Goal: Answer question/provide support: Answer question/provide support

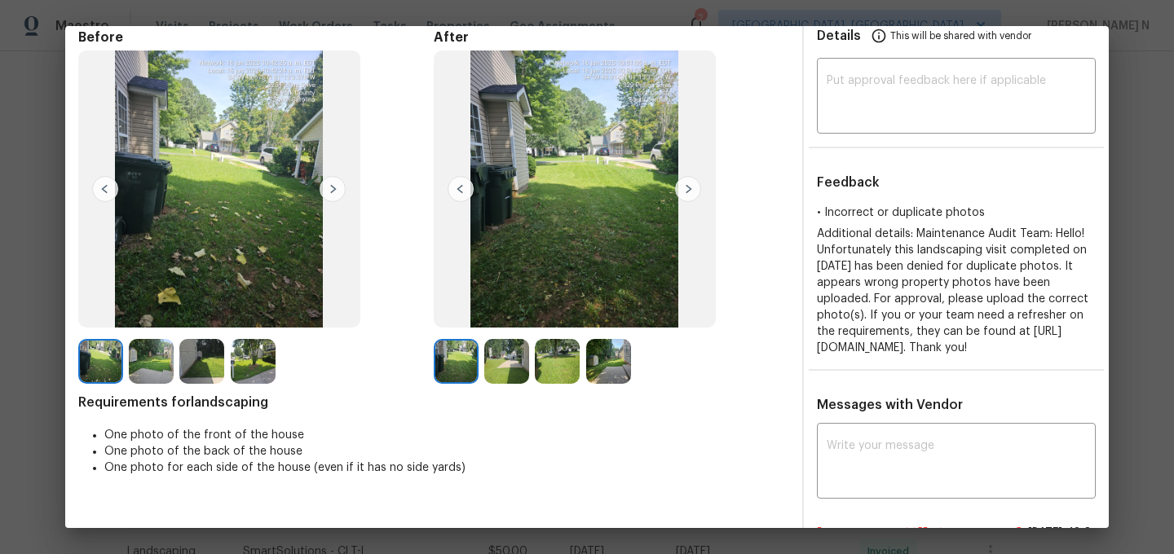
scroll to position [48, 0]
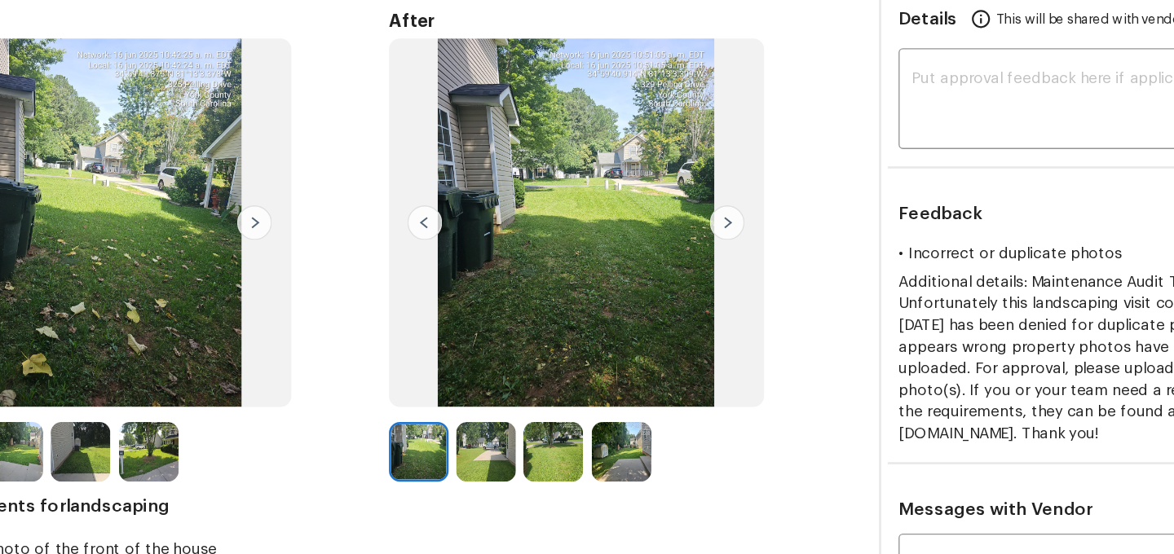
click at [604, 376] on img at bounding box center [608, 386] width 45 height 45
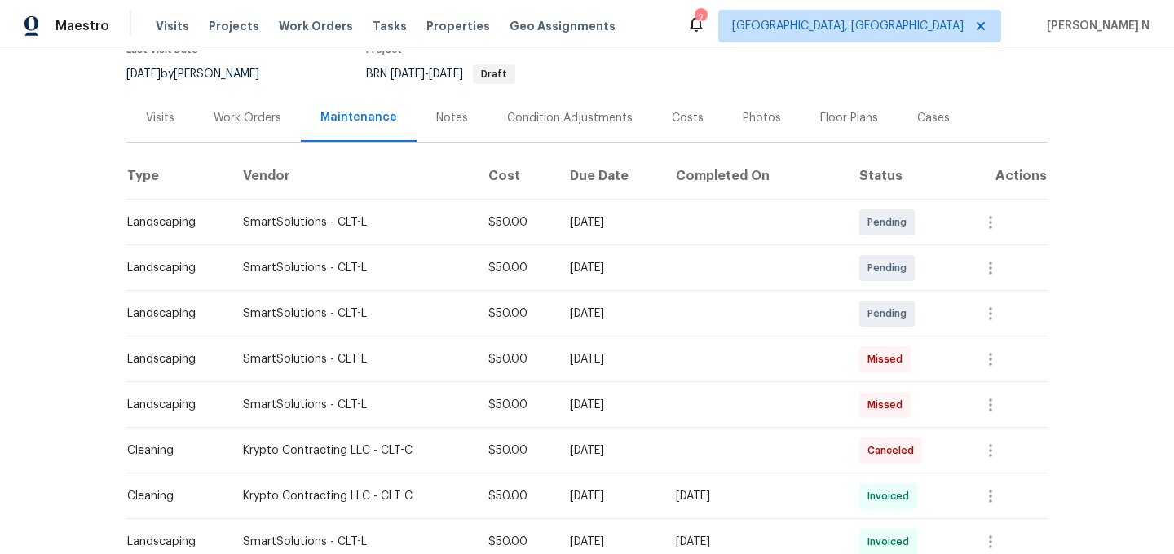
scroll to position [66, 0]
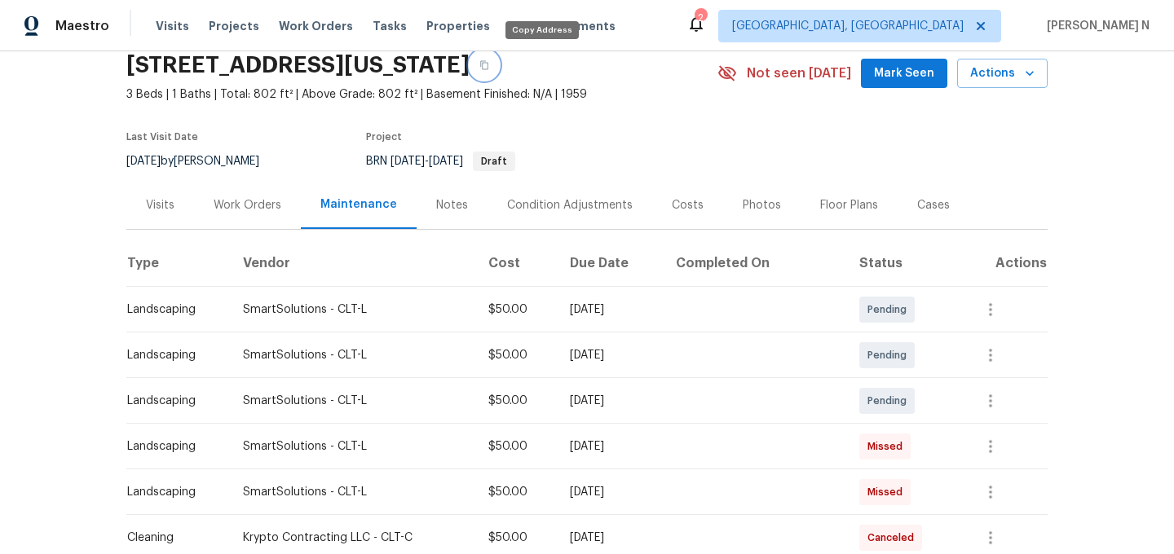
click at [489, 66] on icon "button" at bounding box center [484, 65] width 10 height 10
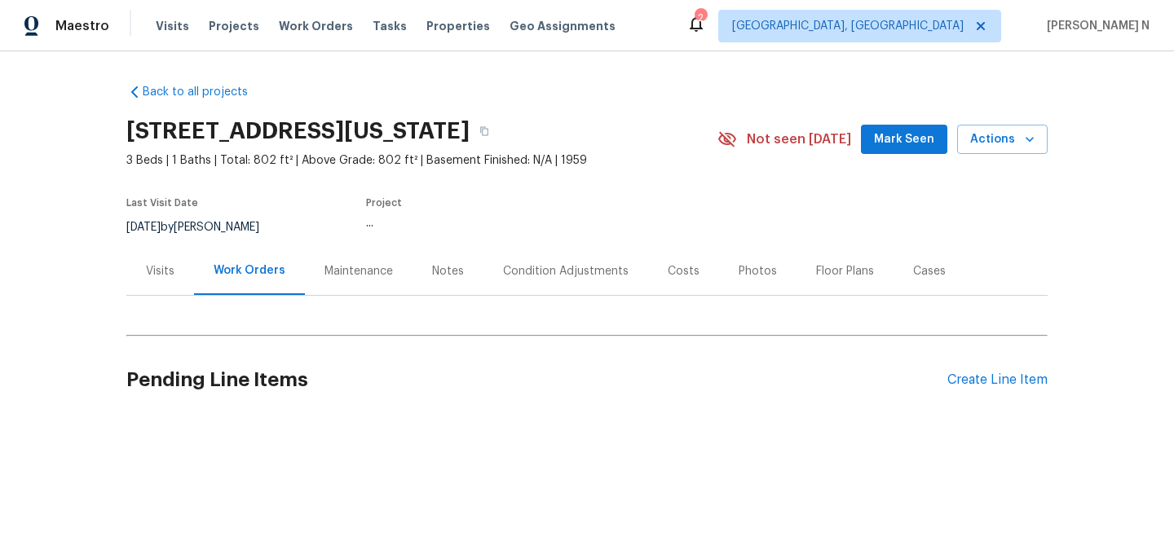
click at [364, 274] on div "Maintenance" at bounding box center [359, 271] width 68 height 16
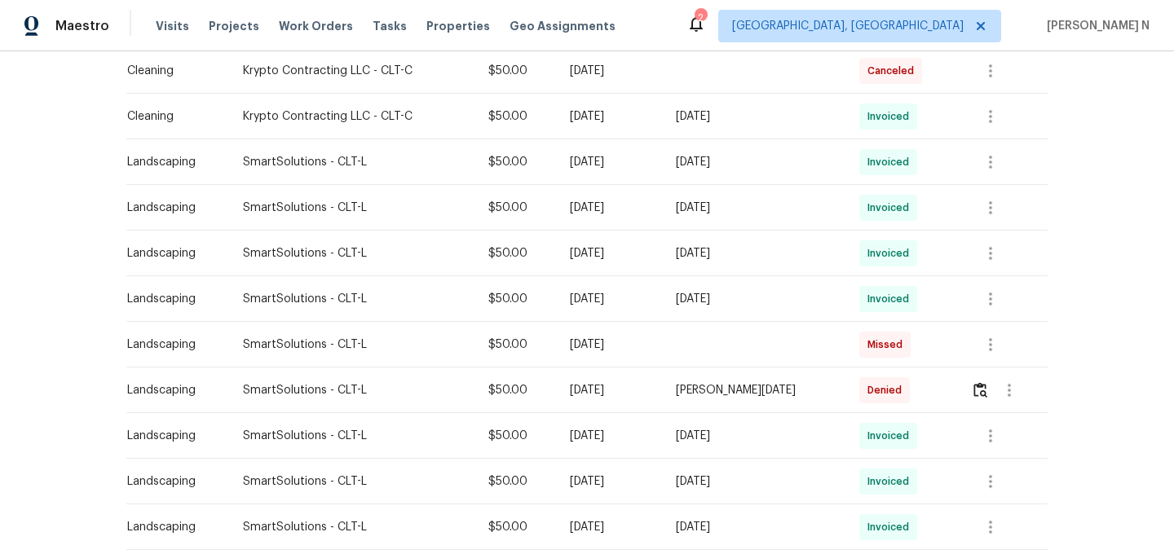
scroll to position [545, 0]
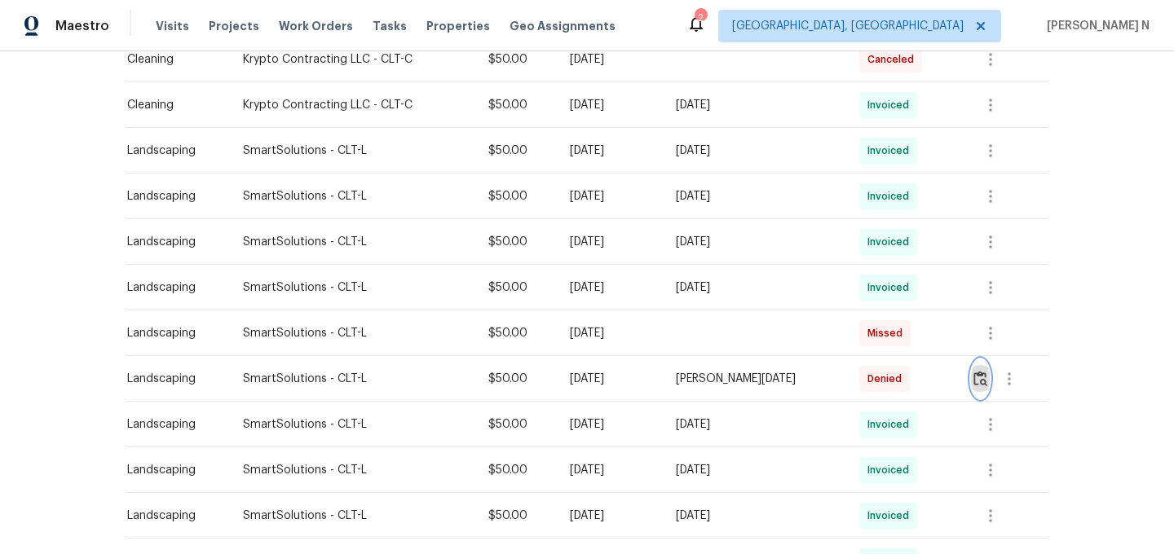
click at [980, 382] on img "button" at bounding box center [981, 378] width 14 height 15
click at [989, 290] on icon "button" at bounding box center [991, 288] width 20 height 20
click at [995, 313] on li "View details" at bounding box center [1030, 314] width 114 height 27
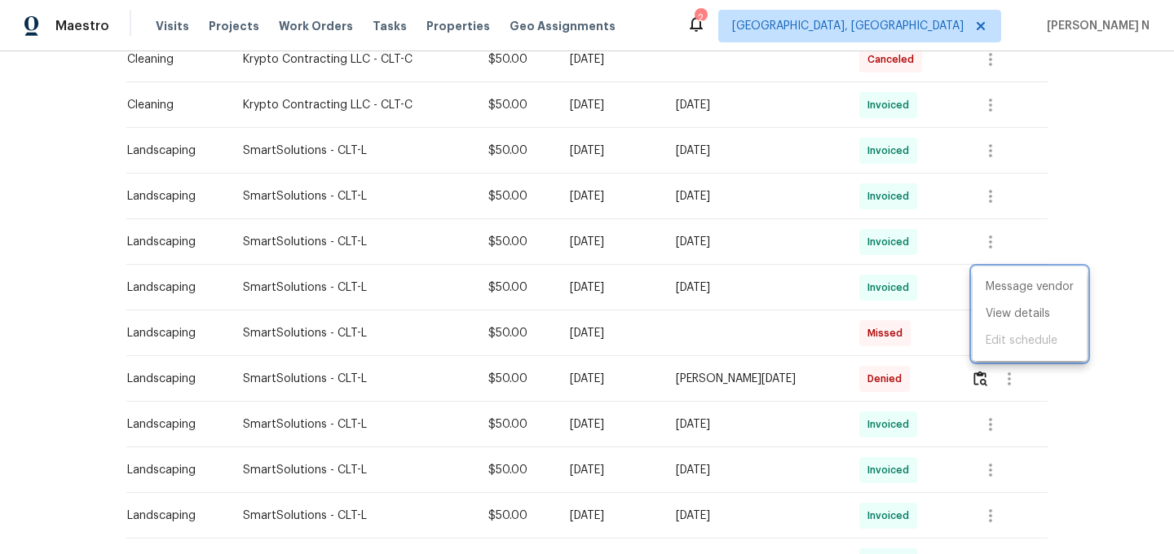
click at [984, 388] on div at bounding box center [587, 277] width 1174 height 554
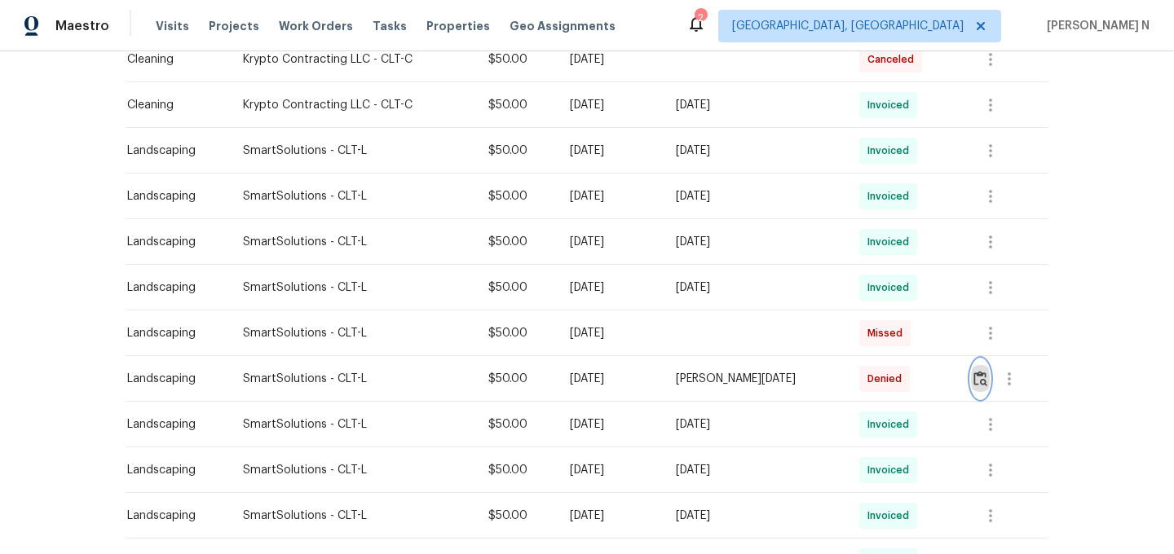
click at [982, 383] on img "button" at bounding box center [981, 378] width 14 height 15
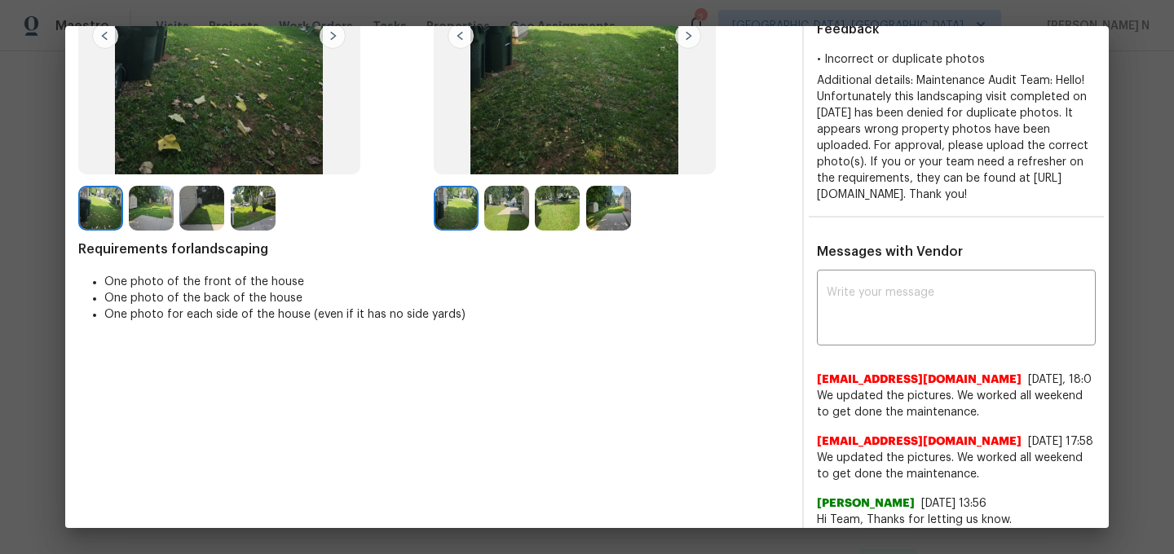
scroll to position [64, 0]
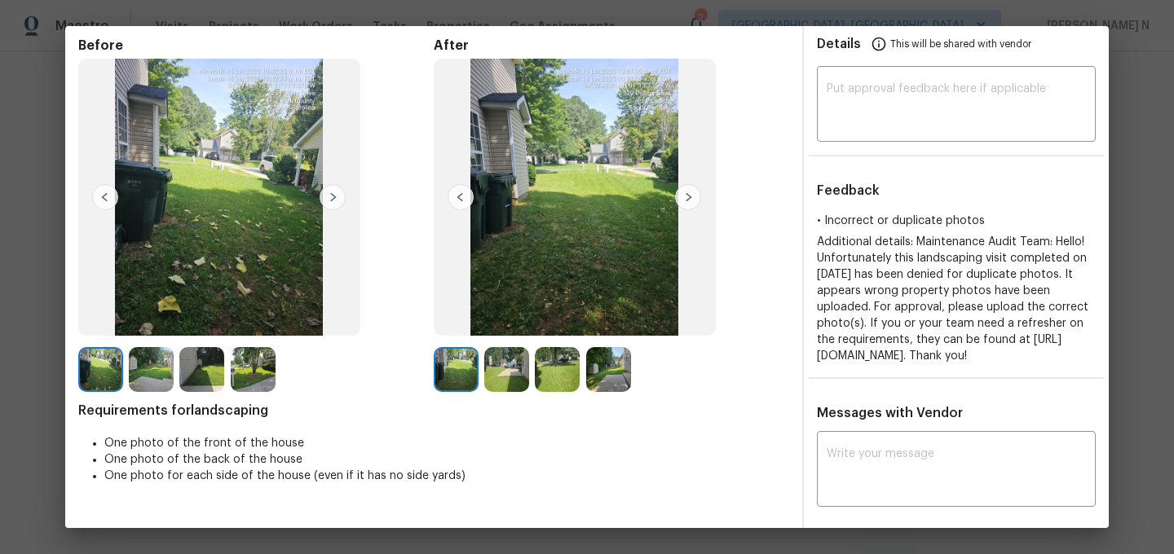
click at [497, 369] on img at bounding box center [506, 369] width 45 height 45
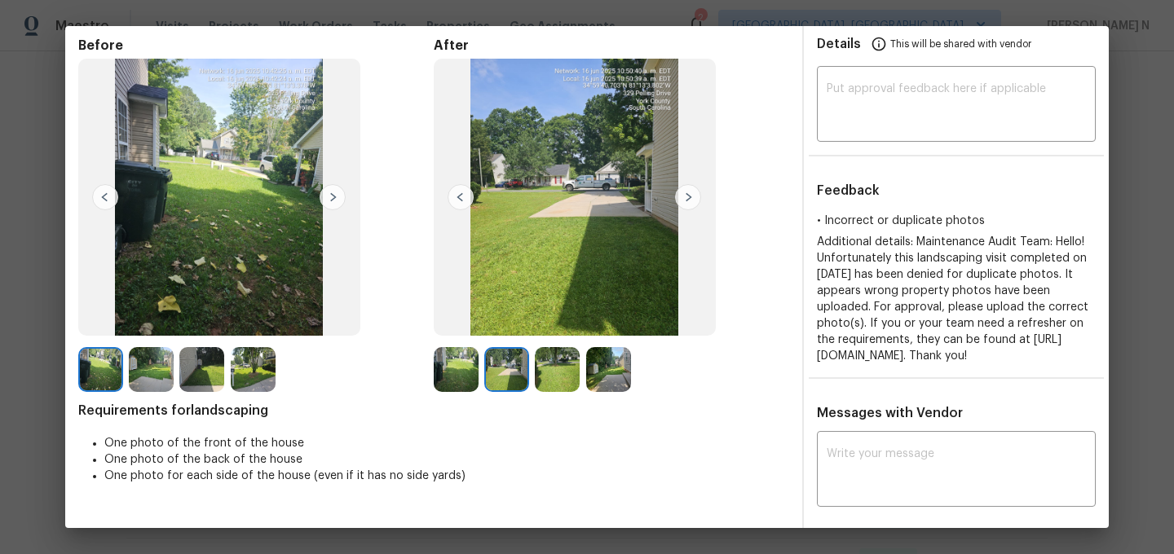
click at [559, 372] on img at bounding box center [557, 369] width 45 height 45
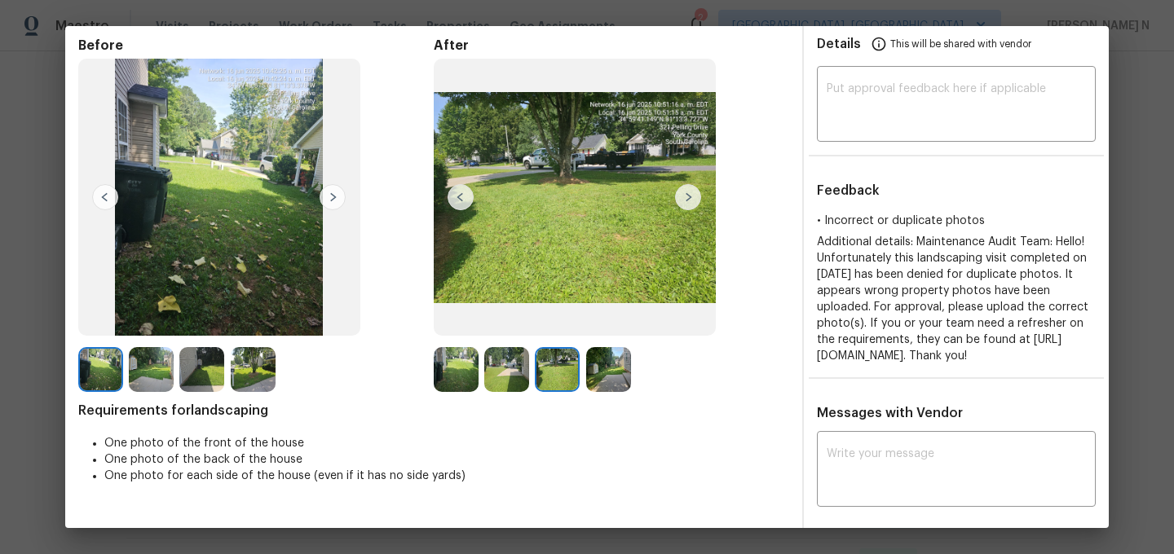
click at [623, 382] on img at bounding box center [608, 369] width 45 height 45
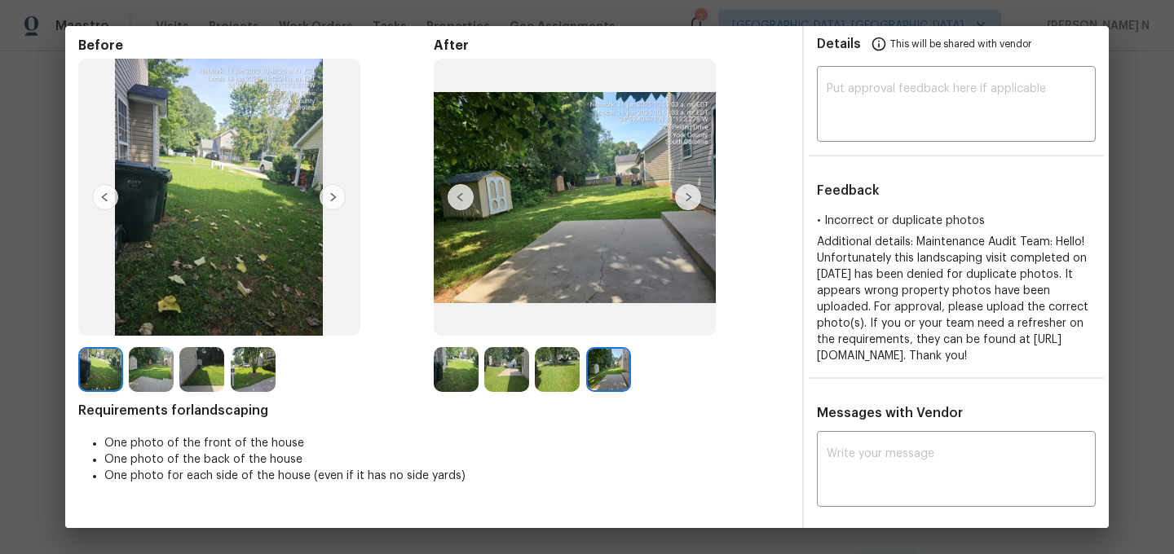
click at [201, 382] on img at bounding box center [201, 369] width 45 height 45
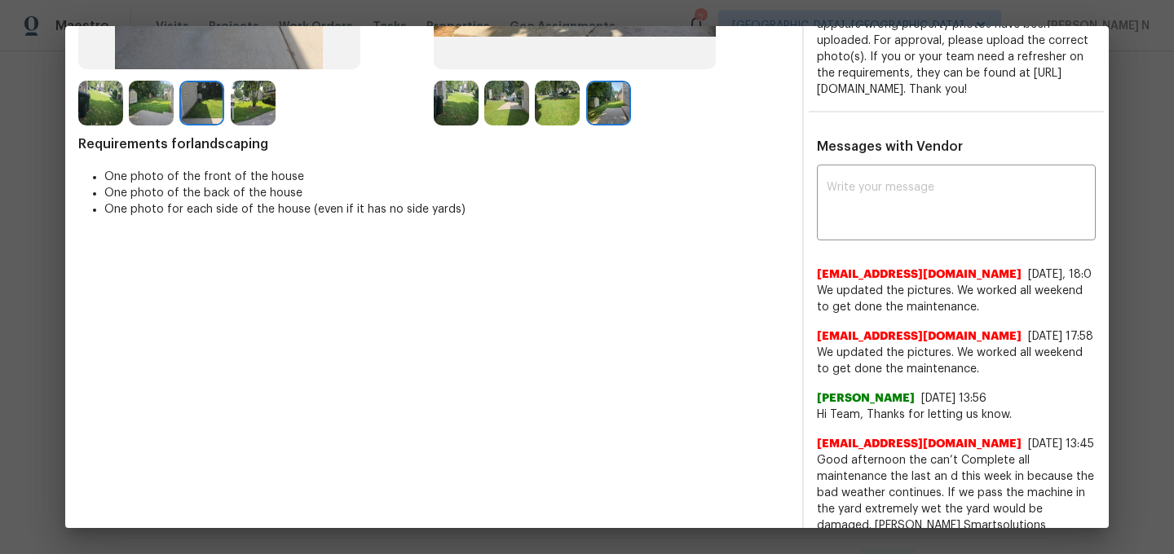
scroll to position [281, 0]
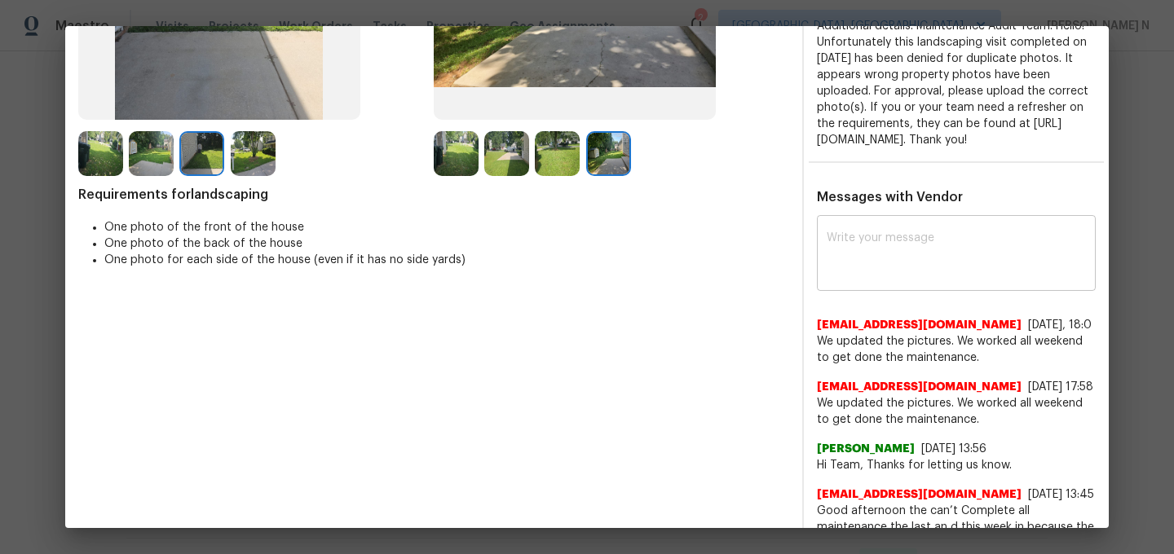
click at [901, 291] on div "x ​" at bounding box center [956, 255] width 279 height 72
paste textarea "Maintenance Audit Team: Hello! As per our updated SWO address sign photo is req…"
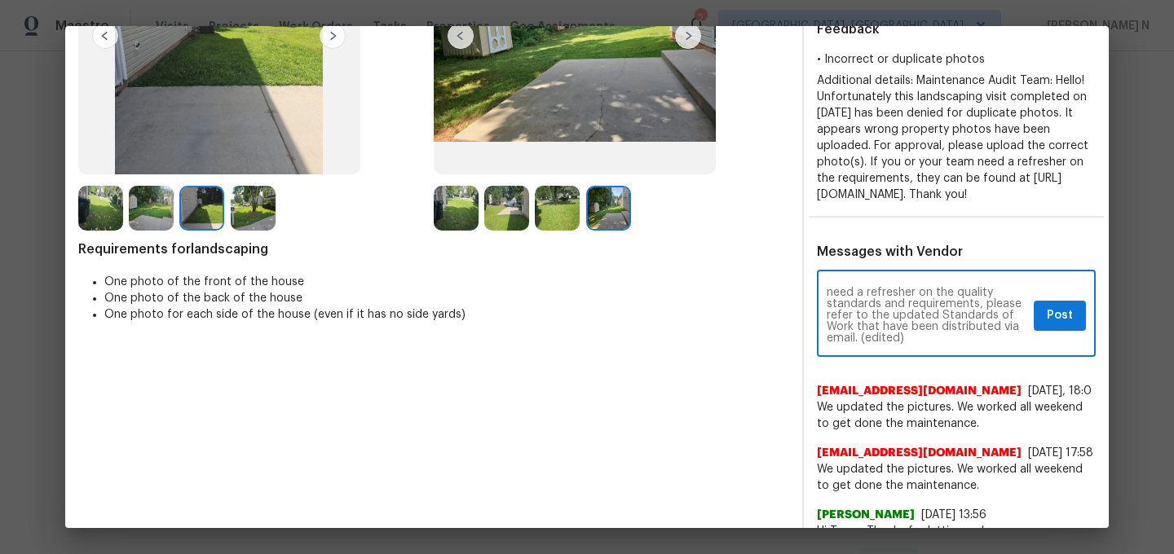
scroll to position [95, 0]
drag, startPoint x: 864, startPoint y: 351, endPoint x: 917, endPoint y: 351, distance: 53.8
click at [917, 344] on textarea "Maintenance Audit Team: Hello! As per our updated SWO address sign photo is req…" at bounding box center [927, 315] width 201 height 57
type textarea "Maintenance Audit Team: Hello! As per our updated SWO address sign photo is req…"
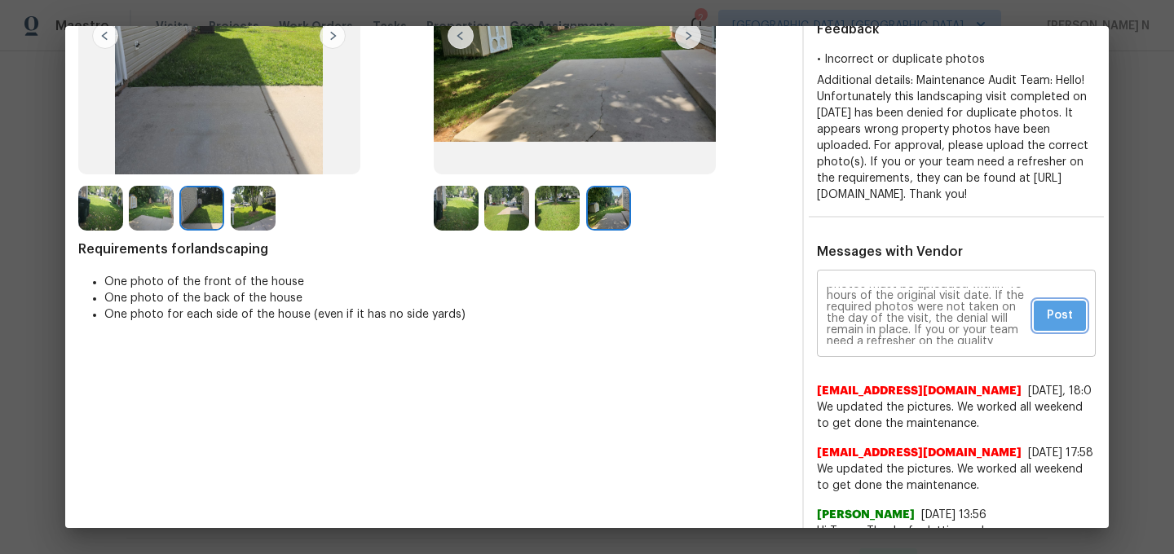
click at [1064, 326] on span "Post" at bounding box center [1060, 316] width 26 height 20
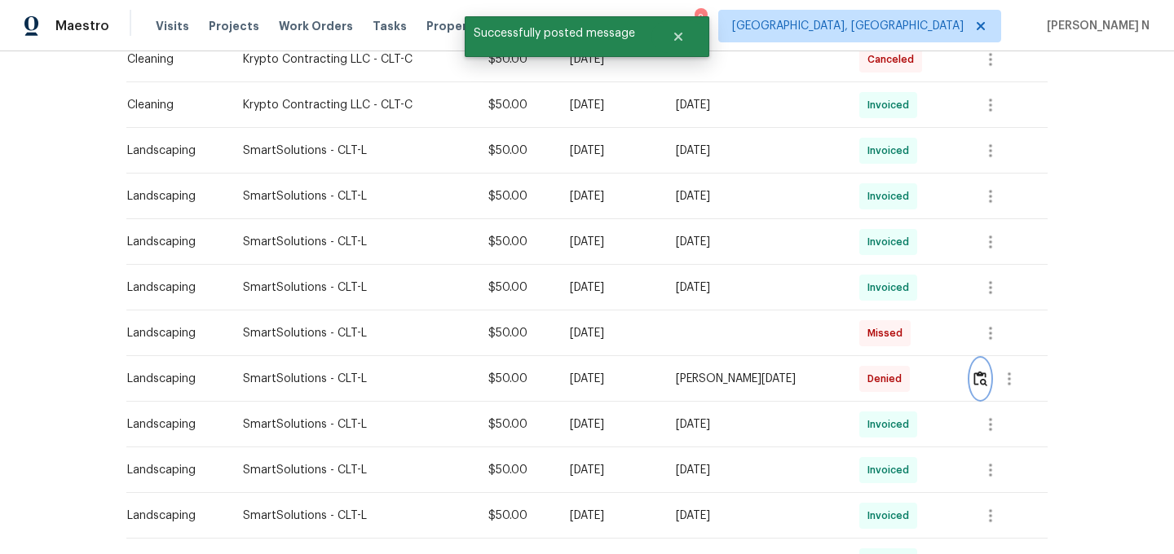
scroll to position [0, 0]
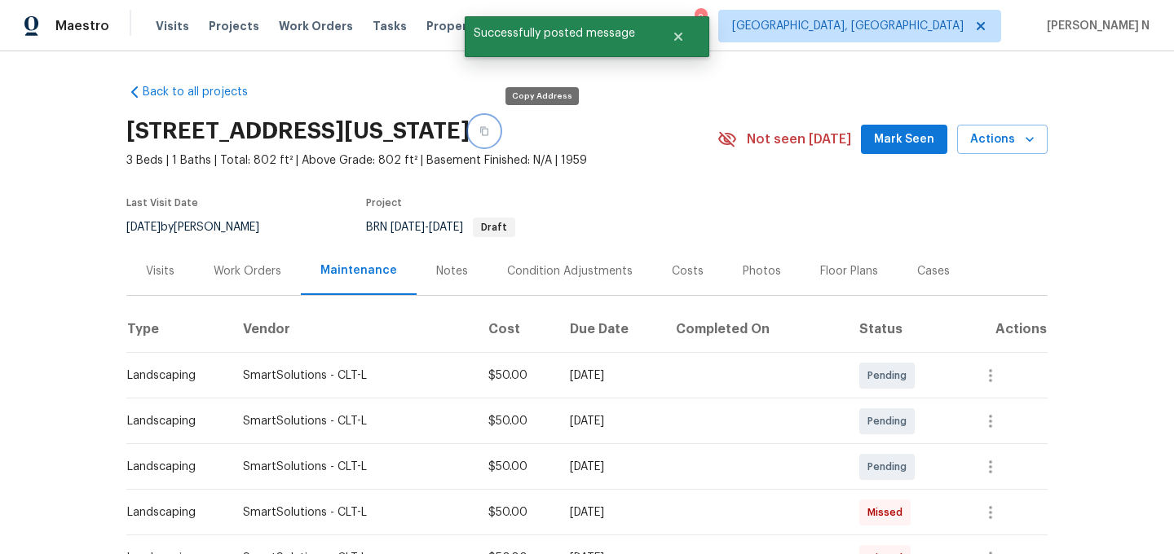
click at [488, 129] on icon "button" at bounding box center [484, 131] width 8 height 9
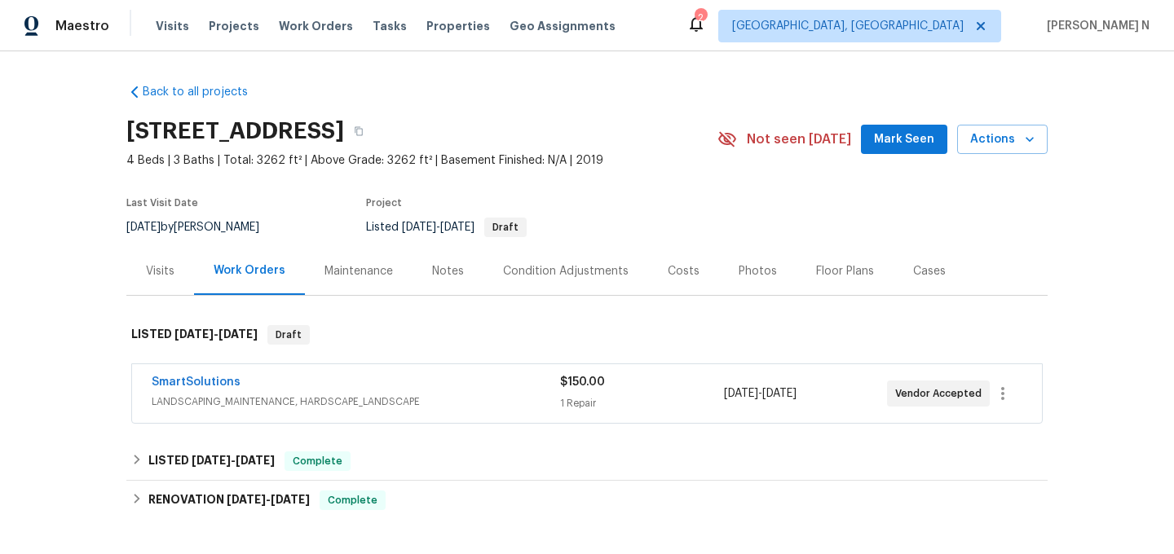
click at [357, 259] on div "Maintenance" at bounding box center [359, 271] width 108 height 48
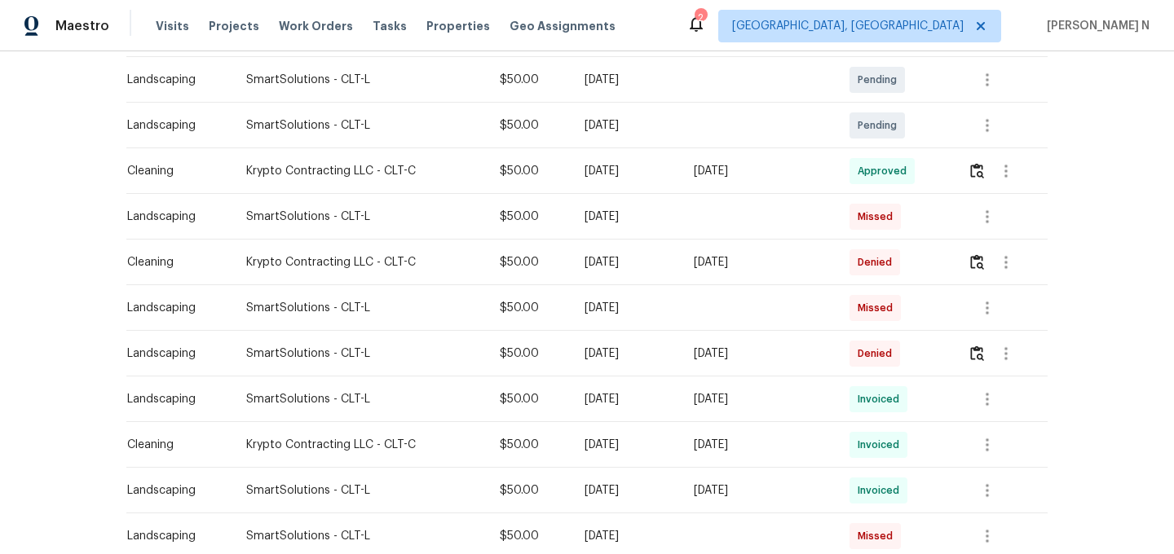
scroll to position [409, 0]
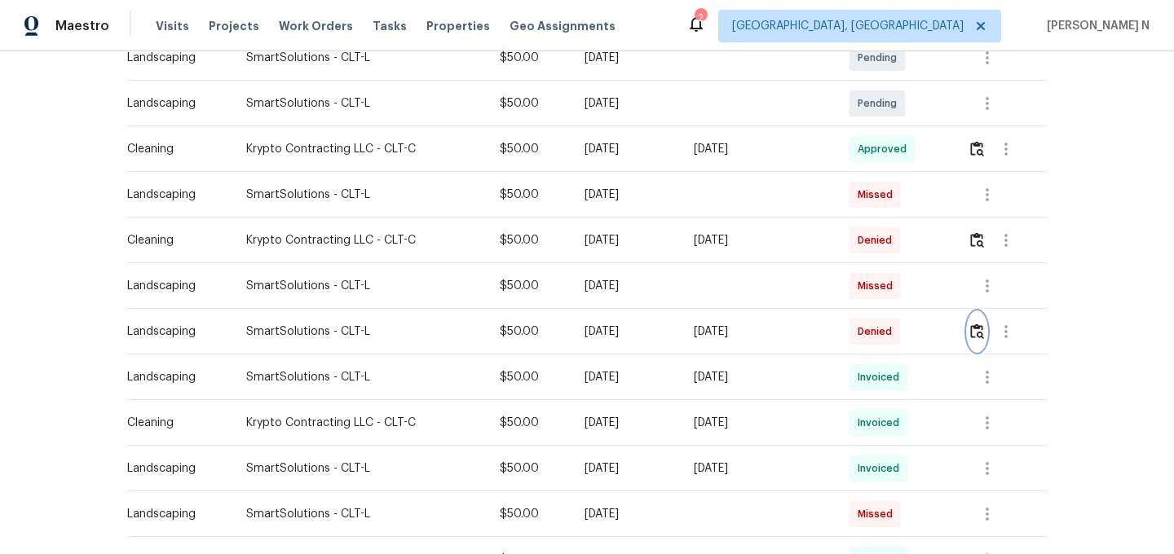
click at [985, 340] on button "button" at bounding box center [977, 331] width 19 height 39
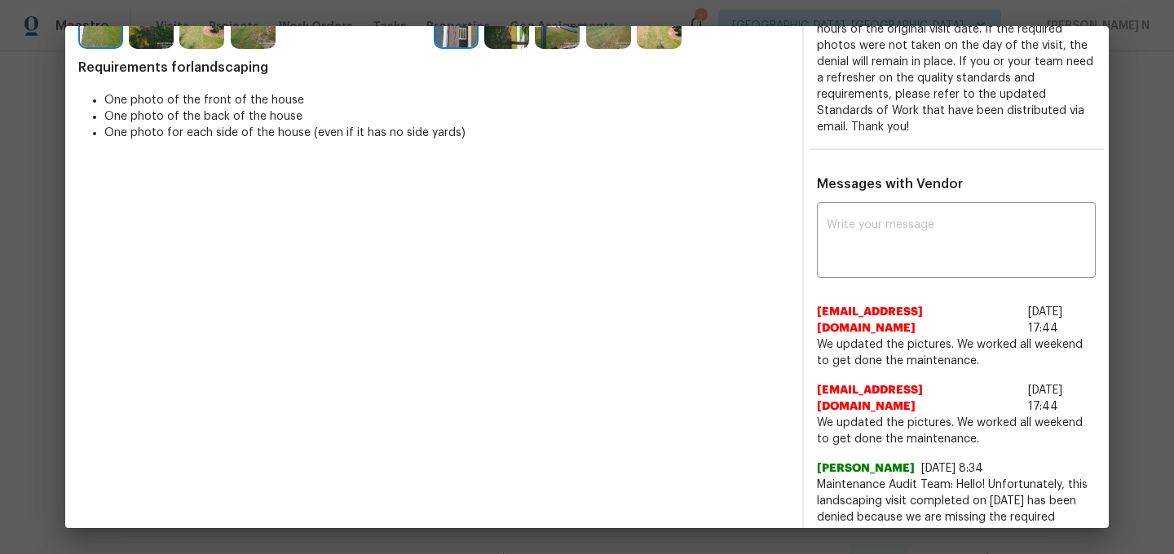
scroll to position [383, 0]
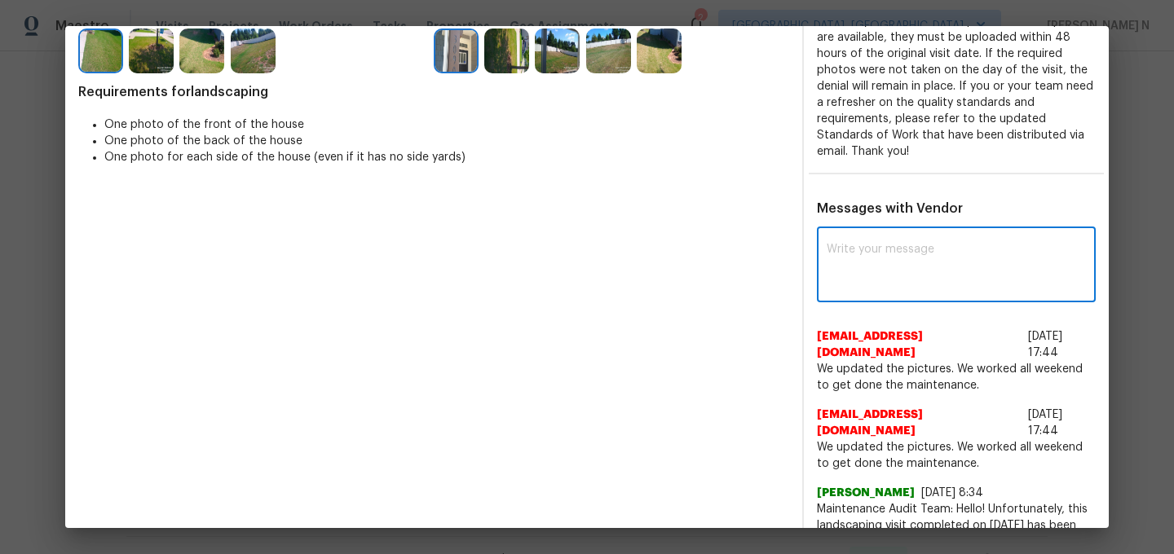
click at [895, 244] on textarea at bounding box center [956, 267] width 259 height 46
paste textarea "Maintenance Audit Team: Hello! Thank you for the feedback after further review …"
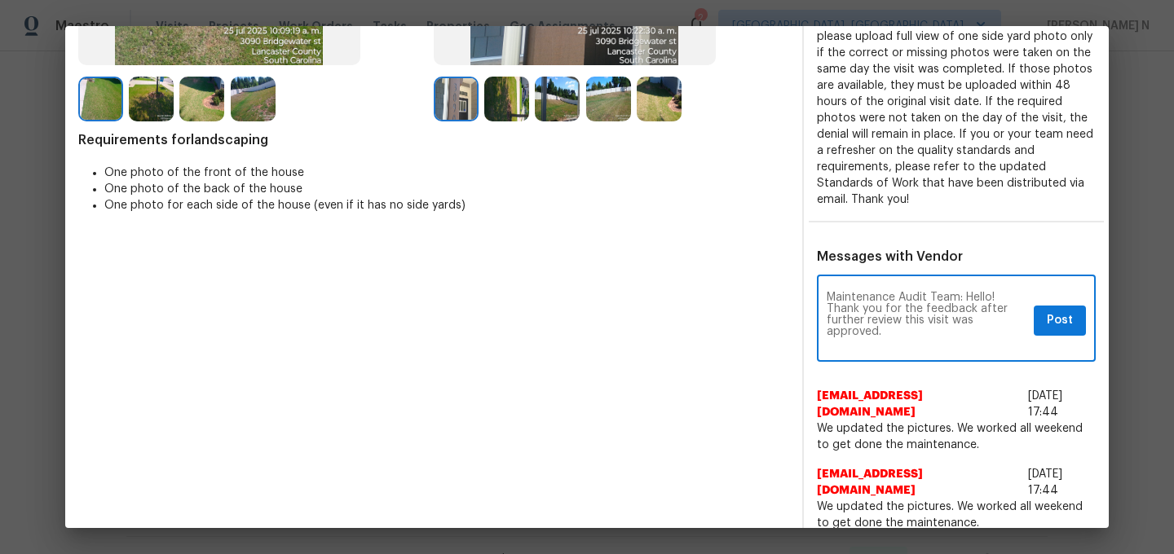
scroll to position [0, 0]
type textarea "Maintenance Audit Team: Hello! Thank you for the feedback after further review …"
click at [1084, 326] on button "Post" at bounding box center [1060, 321] width 52 height 30
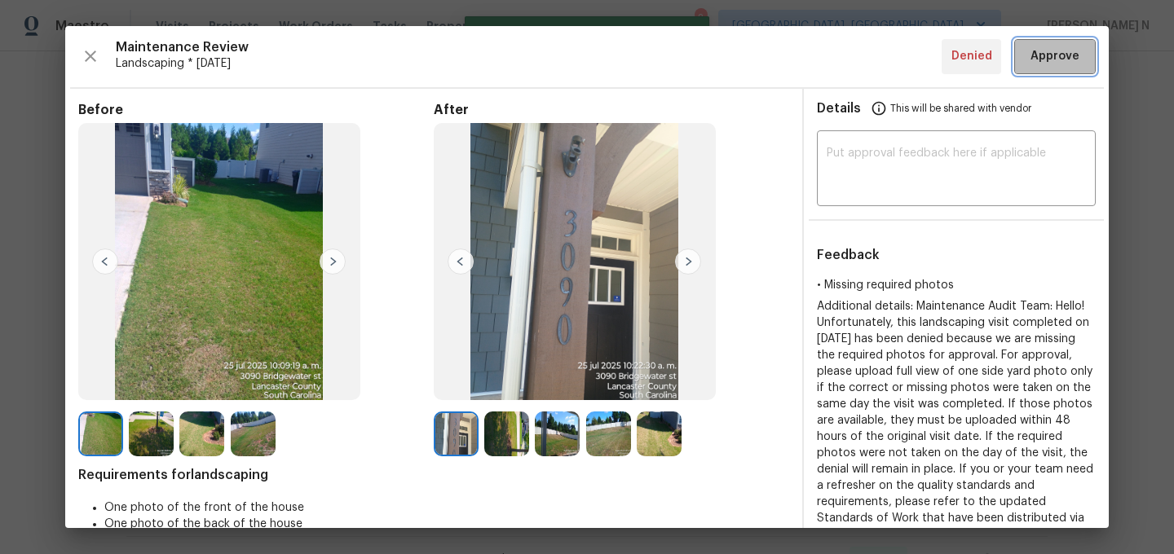
click at [1058, 56] on span "Approve" at bounding box center [1055, 56] width 49 height 20
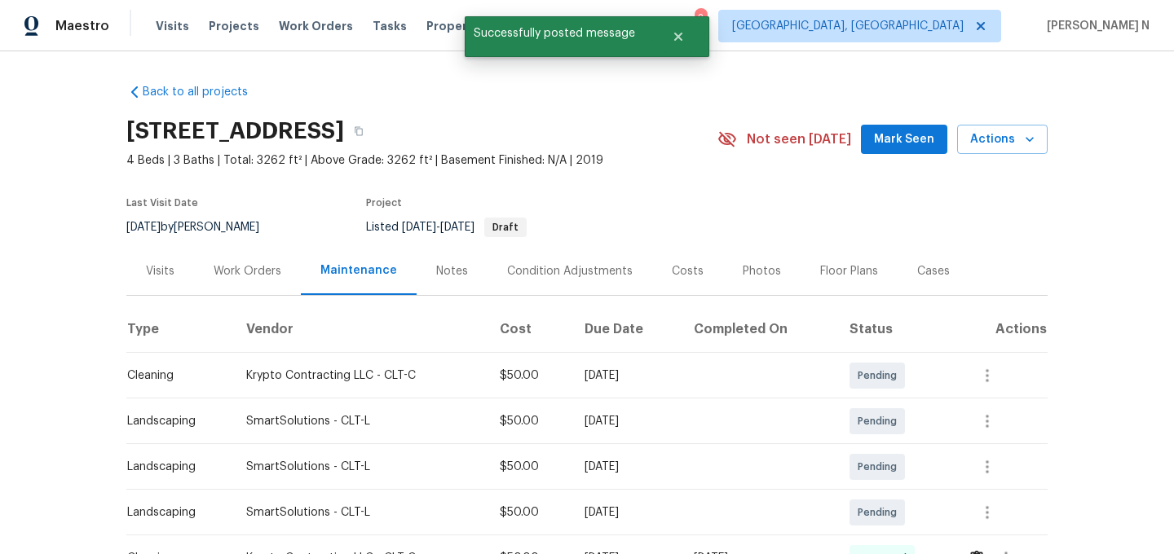
click at [629, 135] on div "3090 Bridgewater St, Lancaster, SC 29720" at bounding box center [421, 131] width 591 height 42
click at [363, 135] on icon "button" at bounding box center [359, 131] width 8 height 9
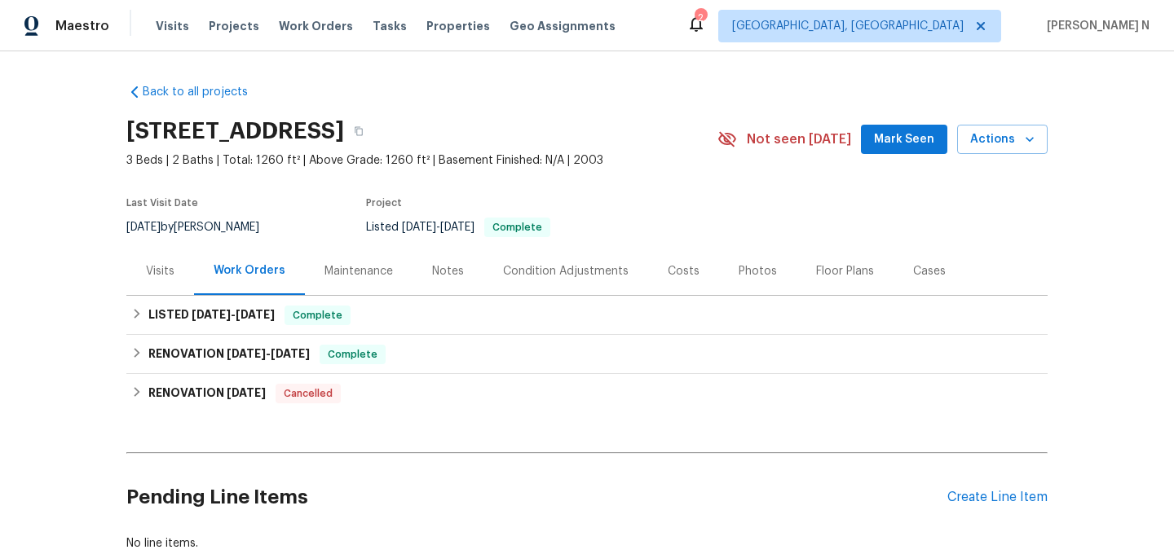
click at [374, 274] on div "Maintenance" at bounding box center [359, 271] width 68 height 16
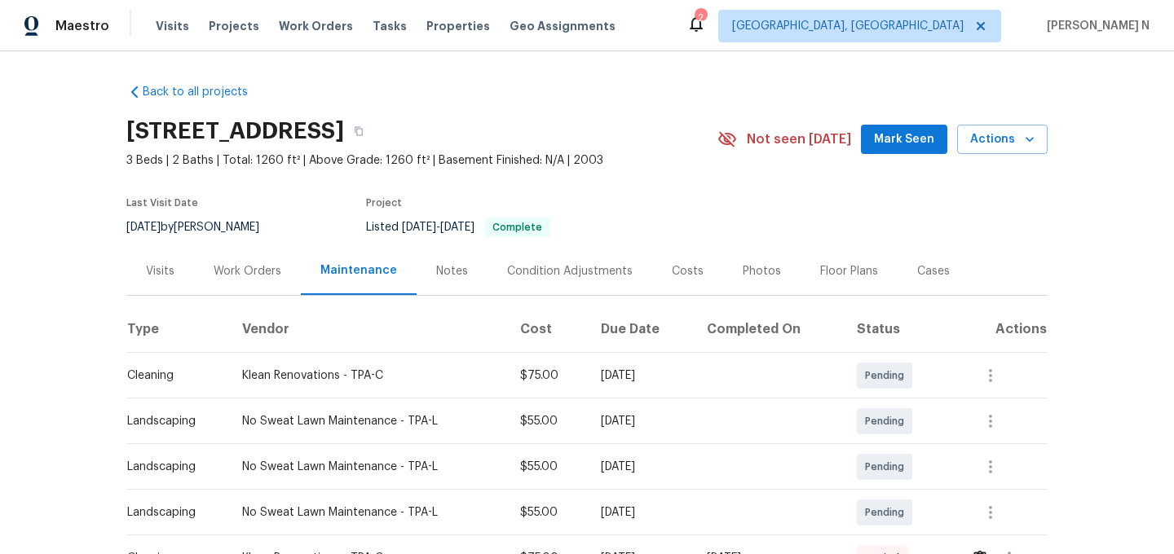
scroll to position [170, 0]
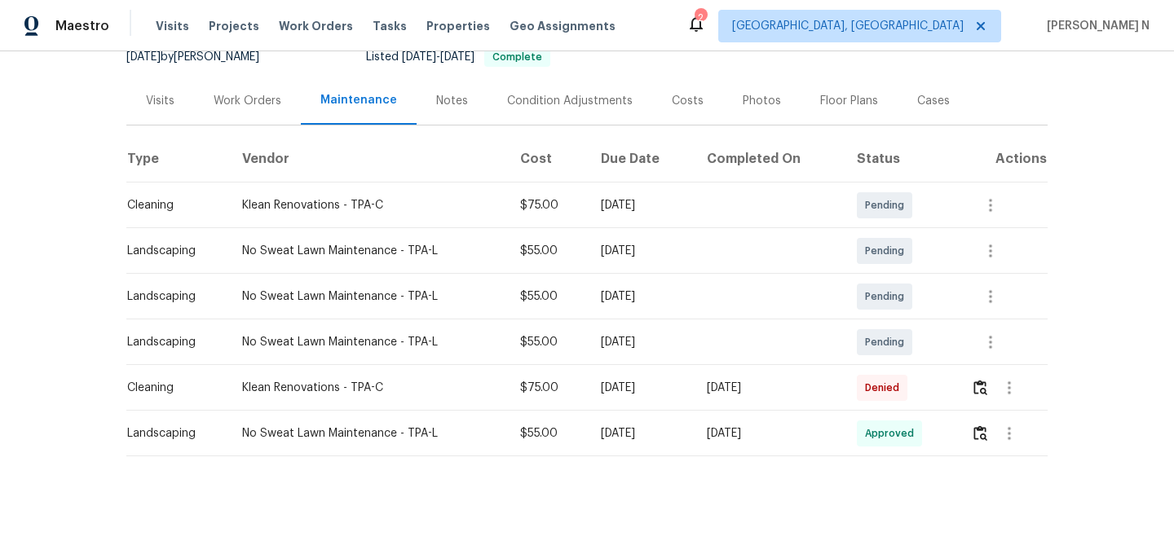
click at [974, 393] on div at bounding box center [1009, 388] width 76 height 39
click at [981, 395] on img "button" at bounding box center [981, 387] width 14 height 15
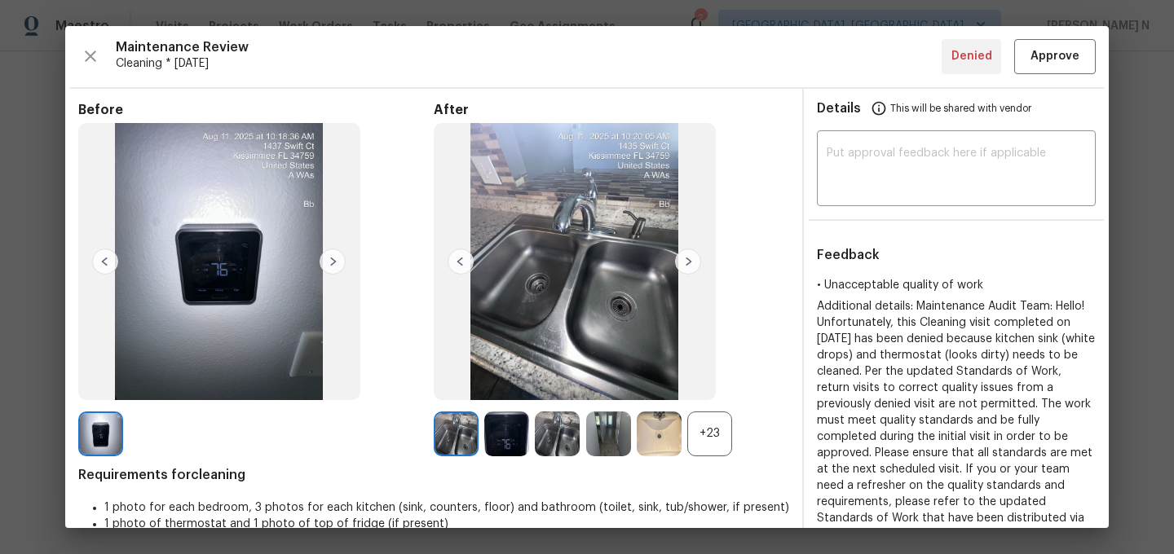
click at [735, 437] on div "+23" at bounding box center [612, 434] width 356 height 45
click at [727, 437] on div "+23" at bounding box center [709, 434] width 45 height 45
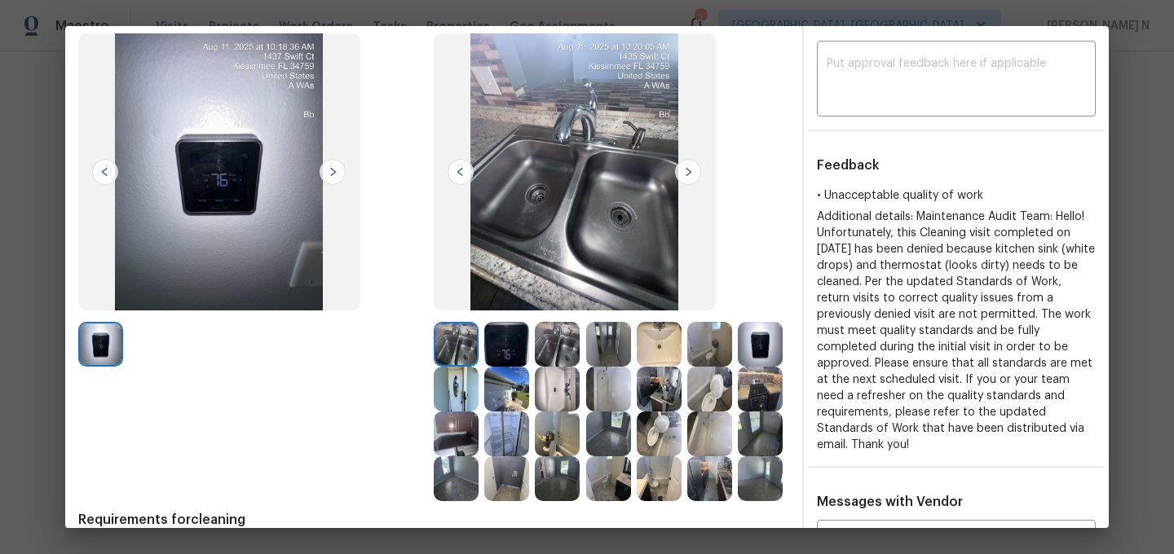
scroll to position [85, 0]
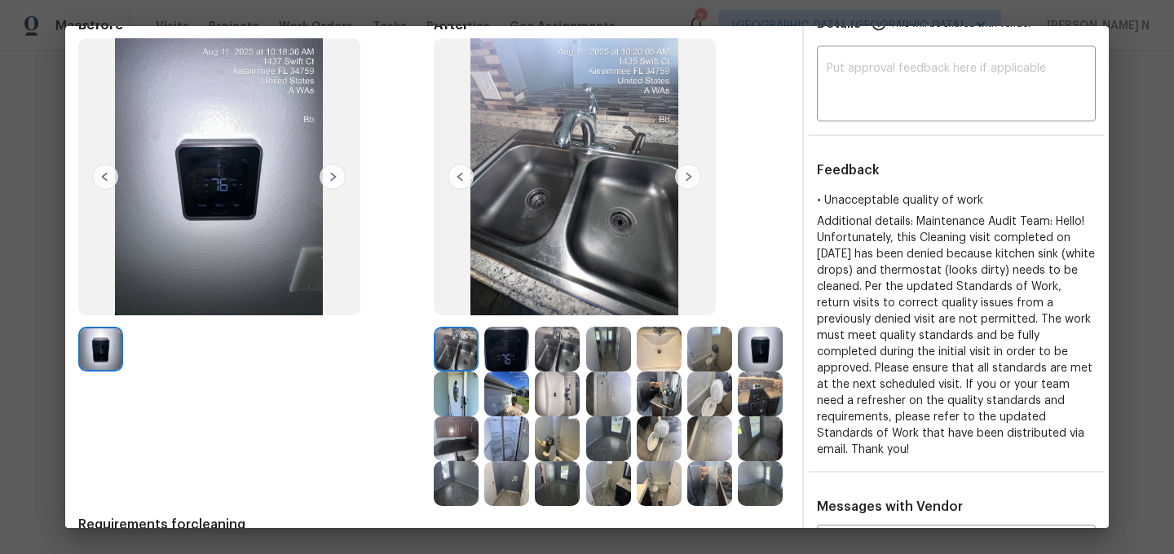
click at [554, 345] on img at bounding box center [557, 349] width 45 height 45
click at [462, 351] on img at bounding box center [456, 349] width 45 height 45
click at [606, 351] on img at bounding box center [608, 349] width 45 height 45
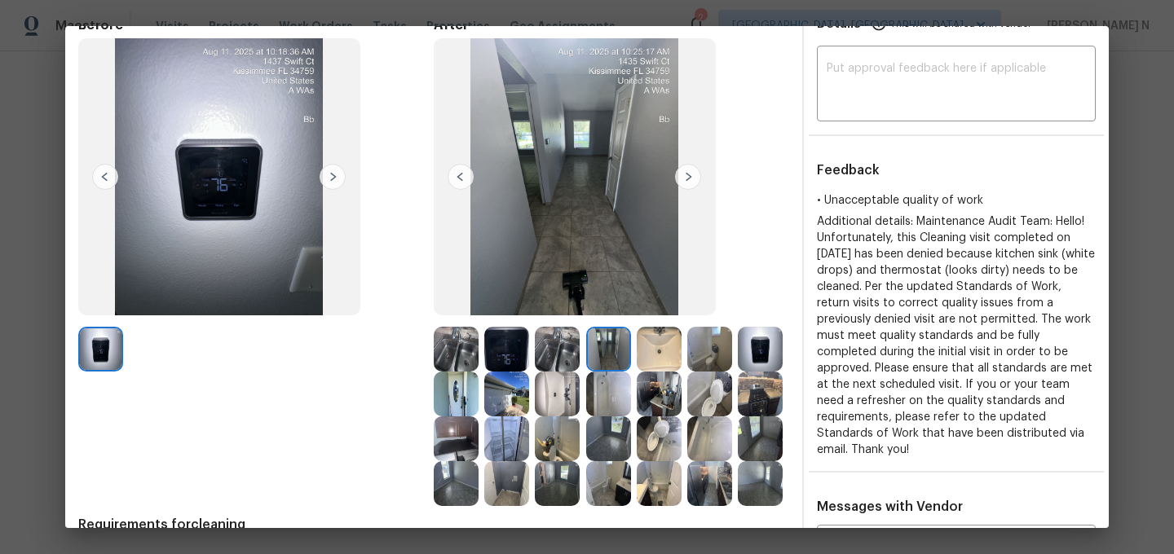
click at [565, 345] on img at bounding box center [557, 349] width 45 height 45
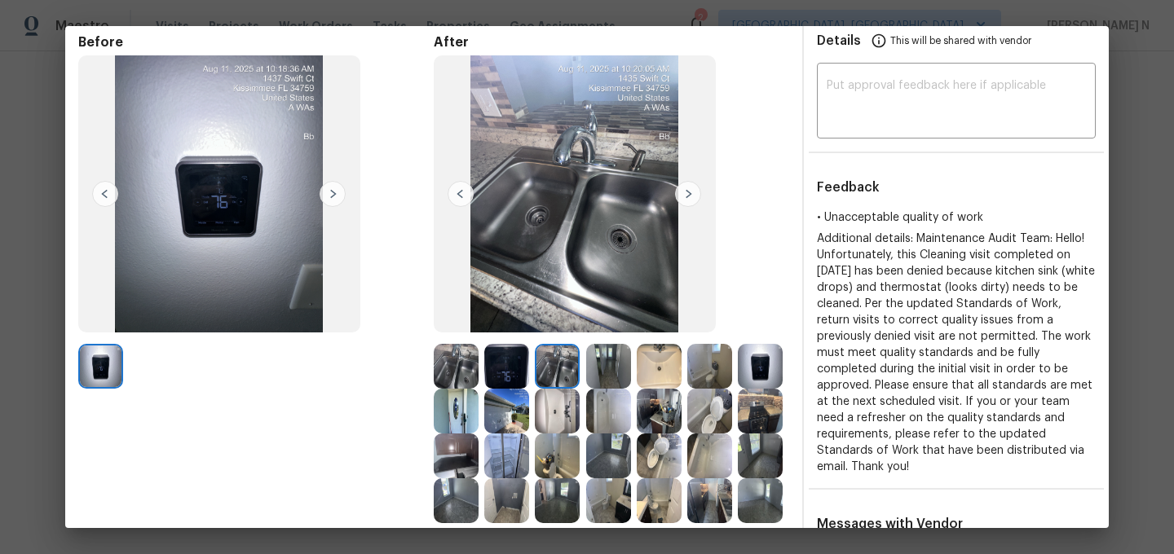
scroll to position [196, 0]
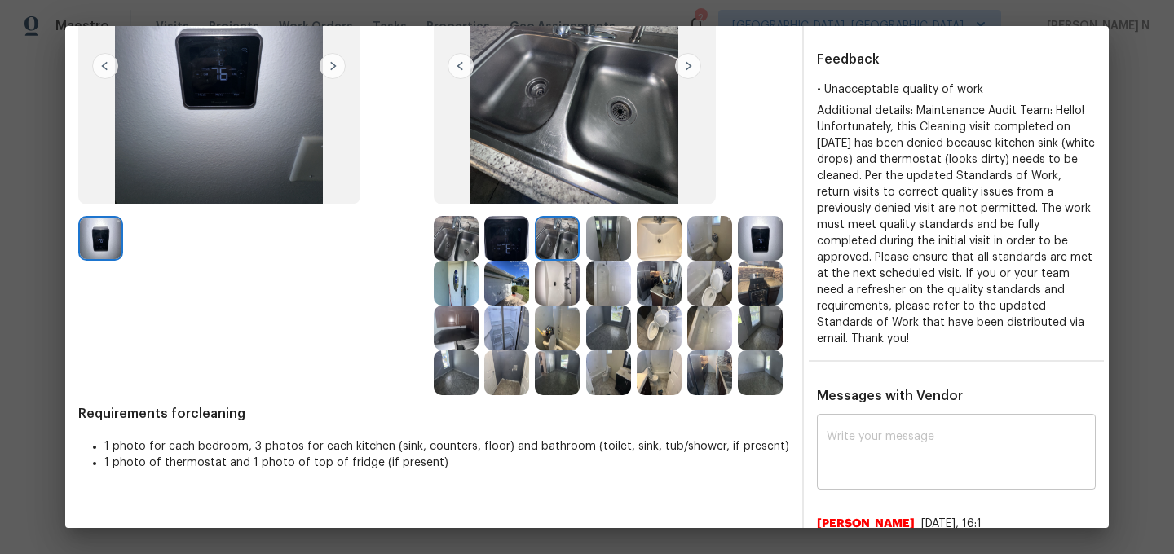
click at [886, 434] on textarea at bounding box center [956, 454] width 259 height 46
paste textarea "Maintenance Audit Team: Hello! Thank you for the feedback after further review …"
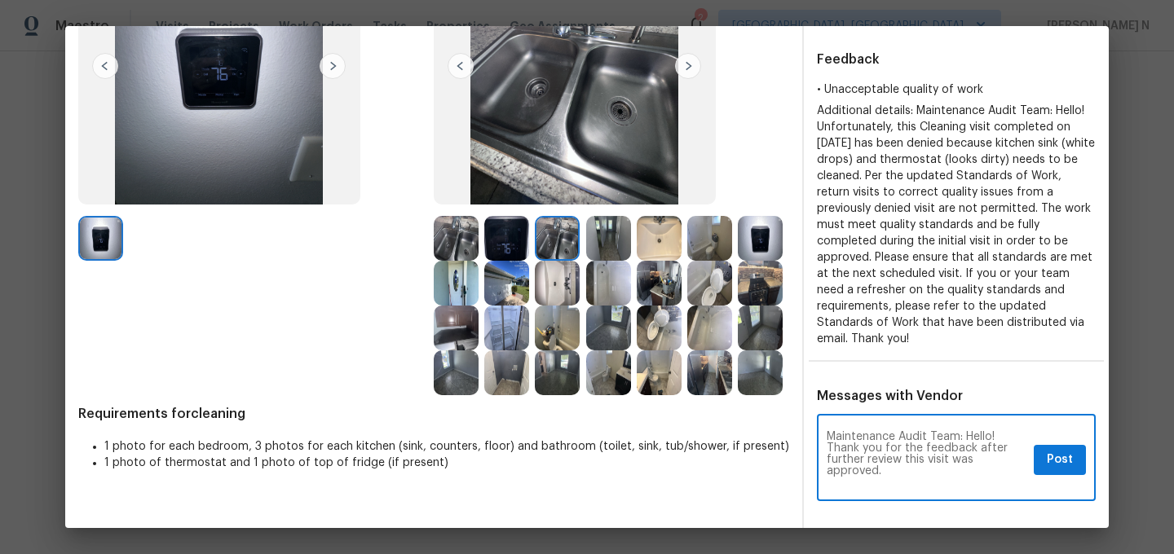
scroll to position [0, 0]
type textarea "Maintenance Audit Team: Hello! Thank you for the feedback after further review …"
click at [1054, 450] on span "Post" at bounding box center [1060, 460] width 26 height 20
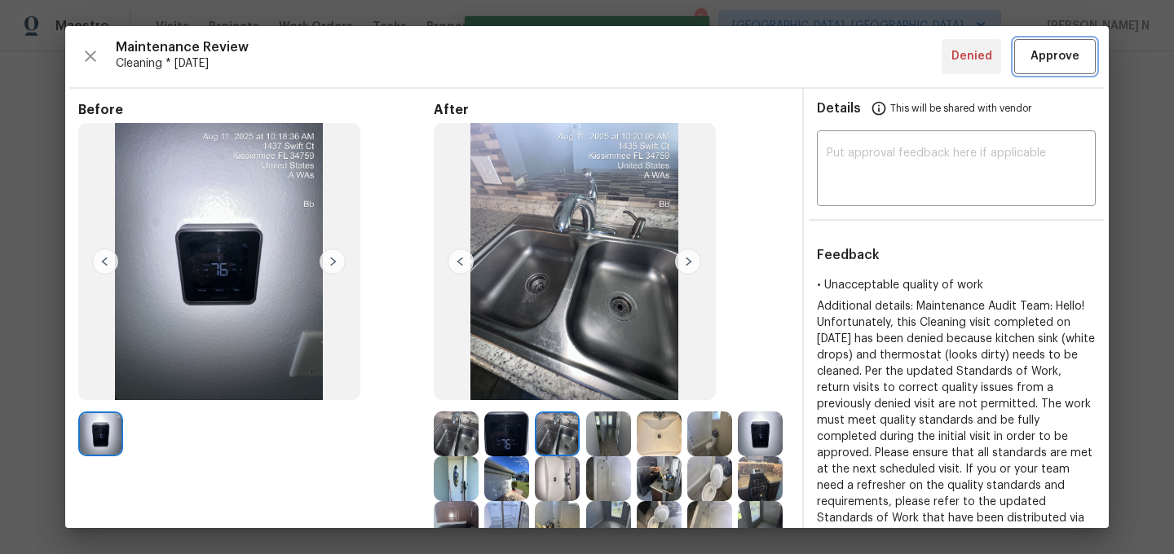
click at [1046, 55] on span "Approve" at bounding box center [1055, 56] width 49 height 20
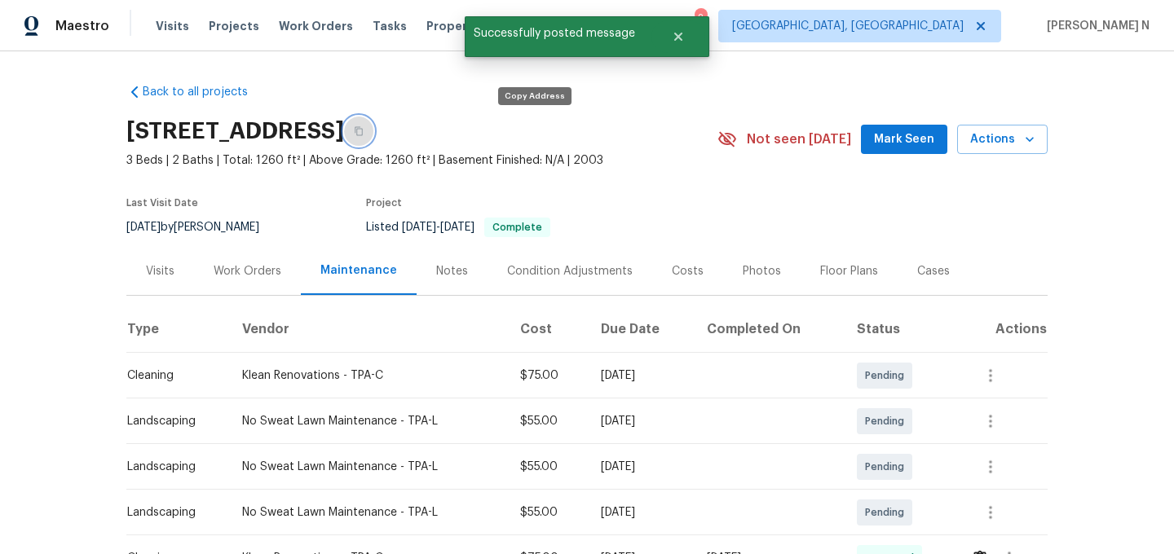
click at [373, 140] on button "button" at bounding box center [358, 131] width 29 height 29
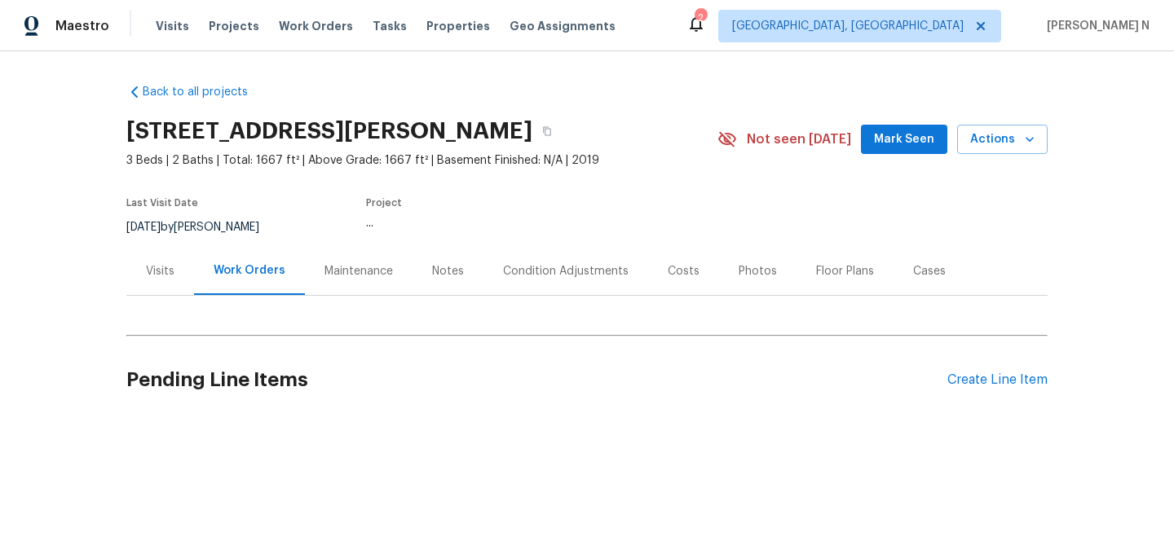
click at [373, 257] on div "Maintenance" at bounding box center [359, 271] width 108 height 48
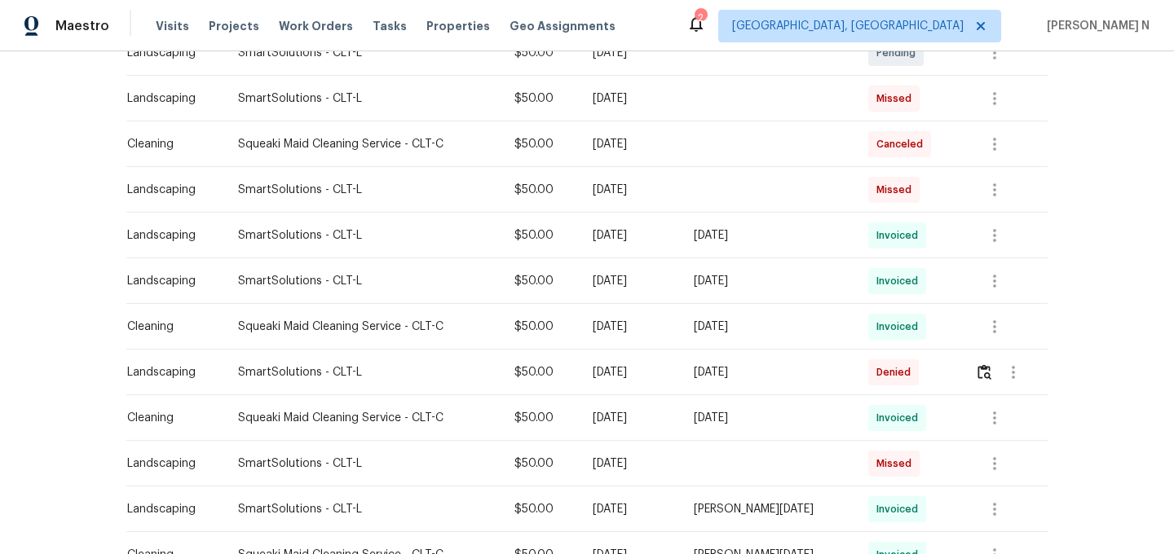
scroll to position [465, 0]
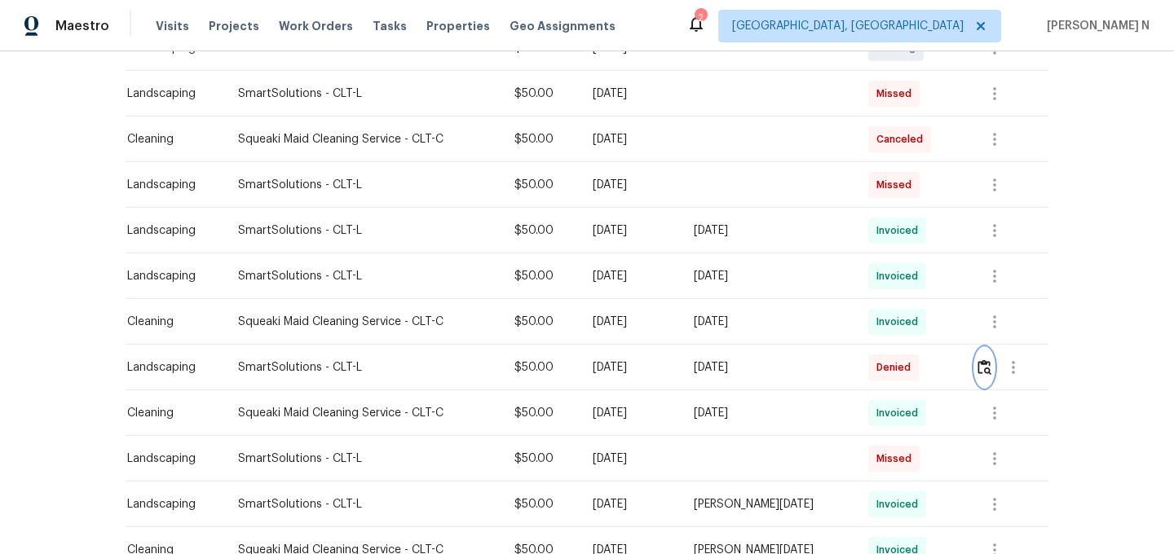
click at [988, 367] on img "button" at bounding box center [985, 367] width 14 height 15
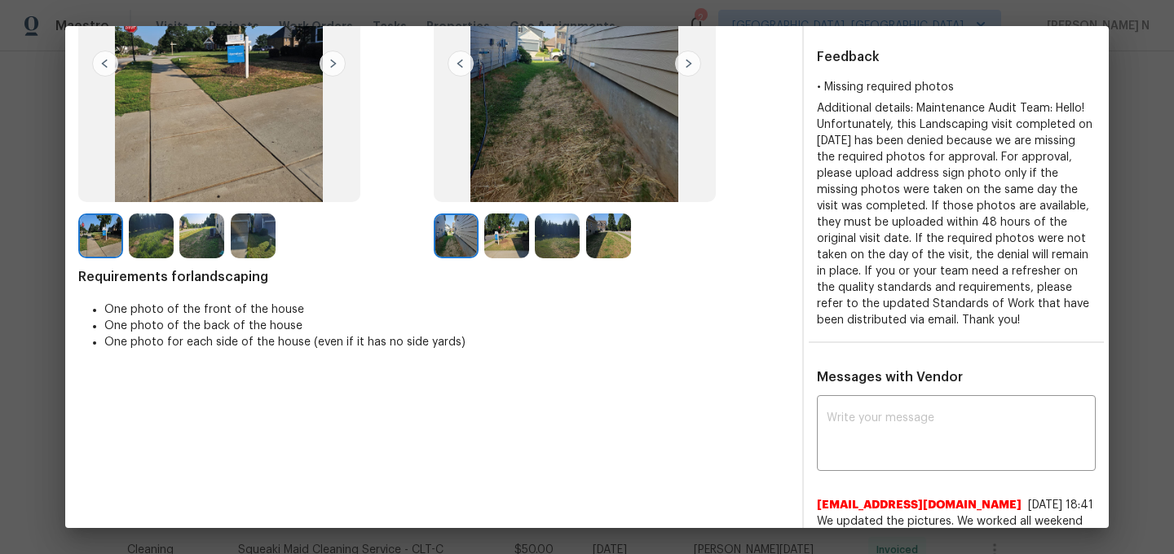
scroll to position [145, 0]
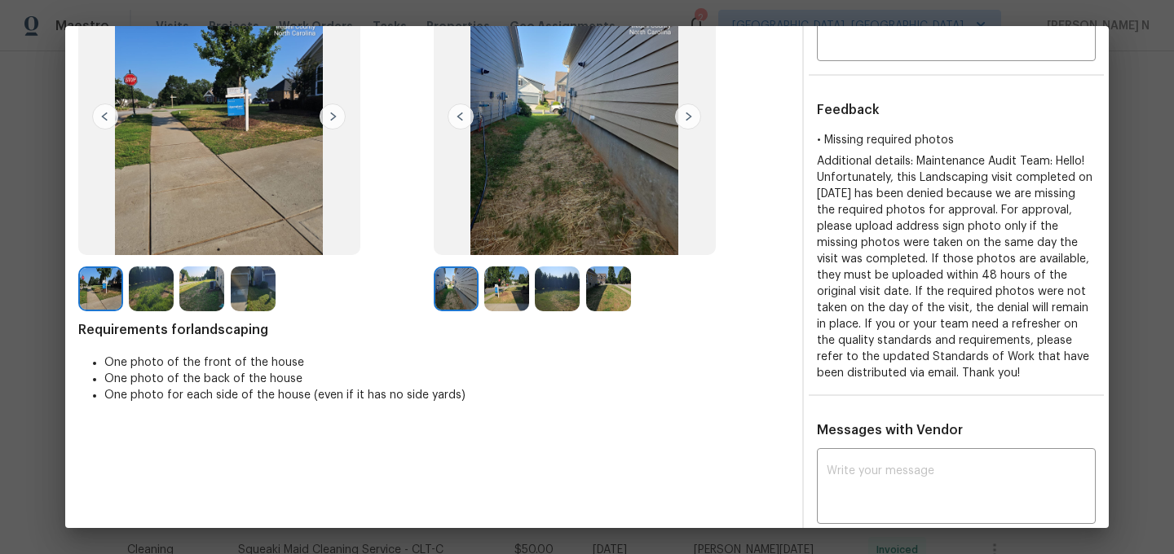
click at [265, 300] on img at bounding box center [253, 289] width 45 height 45
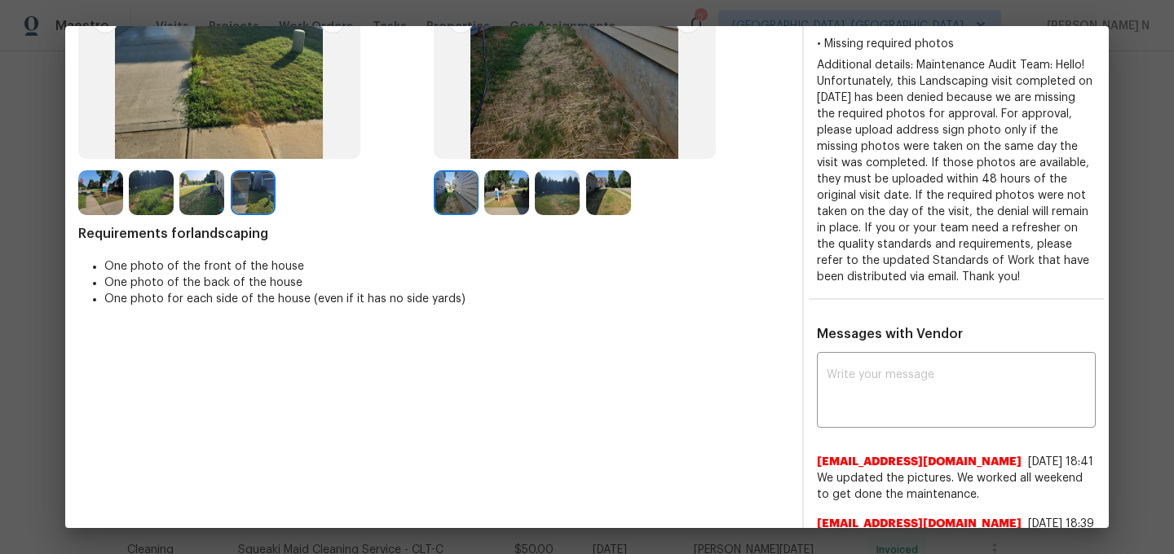
scroll to position [280, 0]
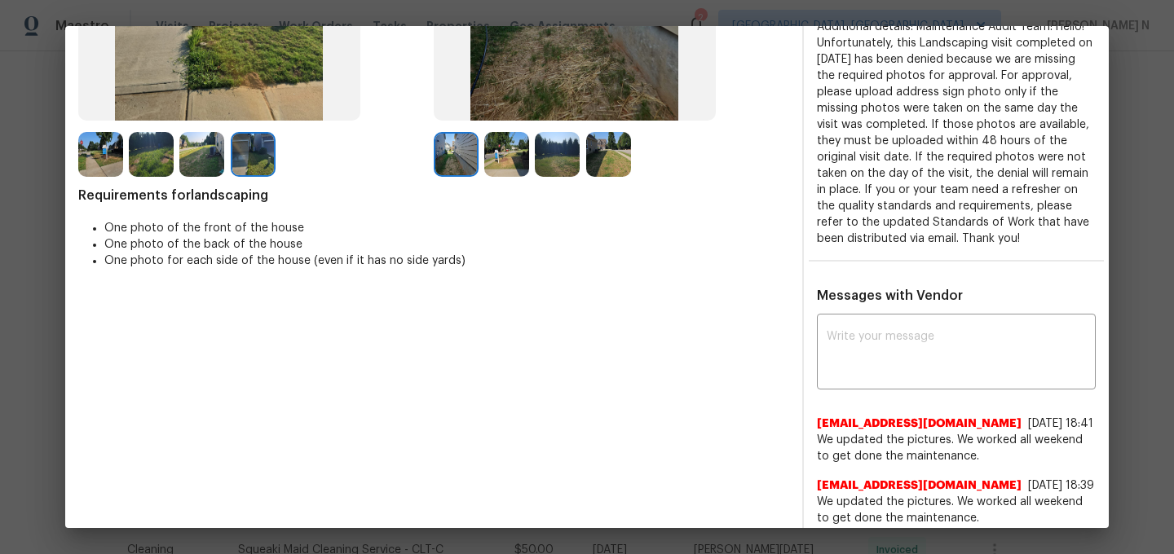
click at [915, 366] on textarea at bounding box center [956, 354] width 259 height 46
paste textarea "Maintenance Audit Team: Hello! As per our updated SWO address sign photo is req…"
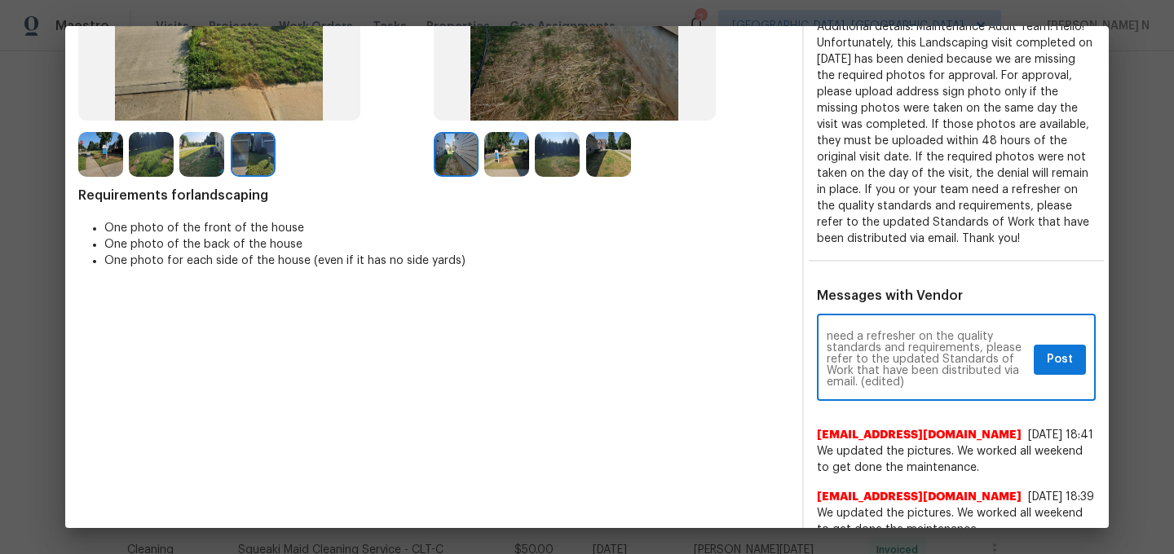
scroll to position [132, 0]
drag, startPoint x: 863, startPoint y: 342, endPoint x: 924, endPoint y: 342, distance: 61.2
click at [924, 342] on textarea "Maintenance Audit Team: Hello! As per our updated SWO address sign photo is req…" at bounding box center [927, 359] width 201 height 57
type textarea "Maintenance Audit Team: Hello! As per our updated SWO address sign photo is req…"
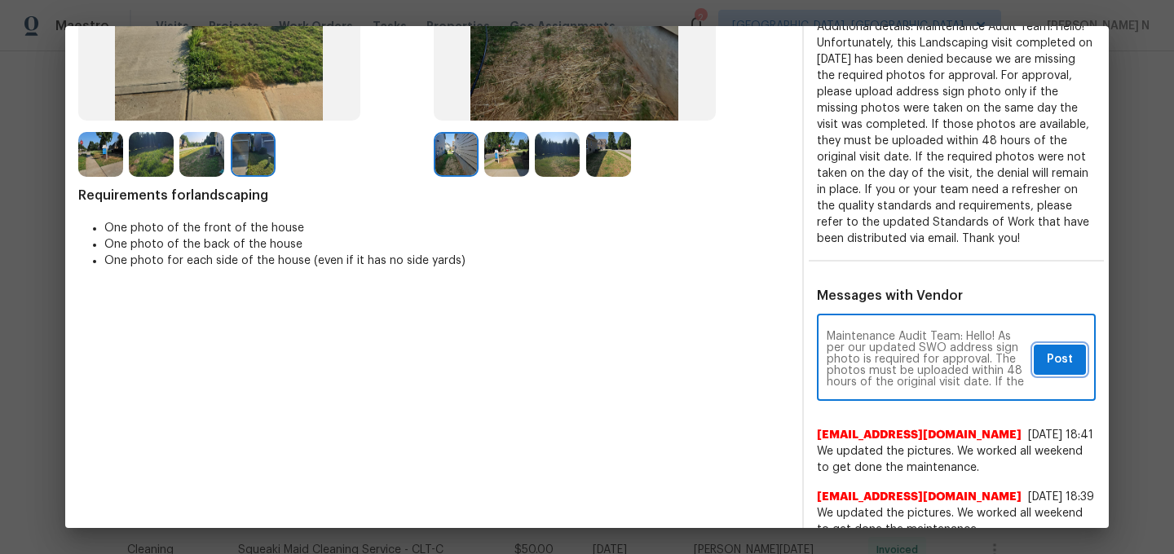
click at [1060, 364] on span "Post" at bounding box center [1060, 360] width 26 height 20
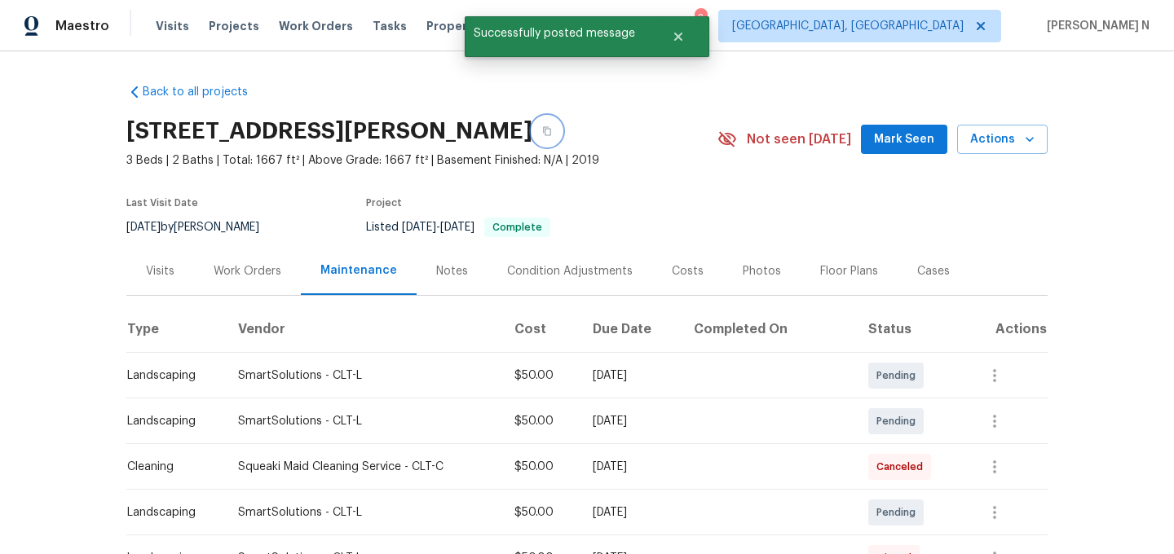
click at [542, 136] on button "button" at bounding box center [546, 131] width 29 height 29
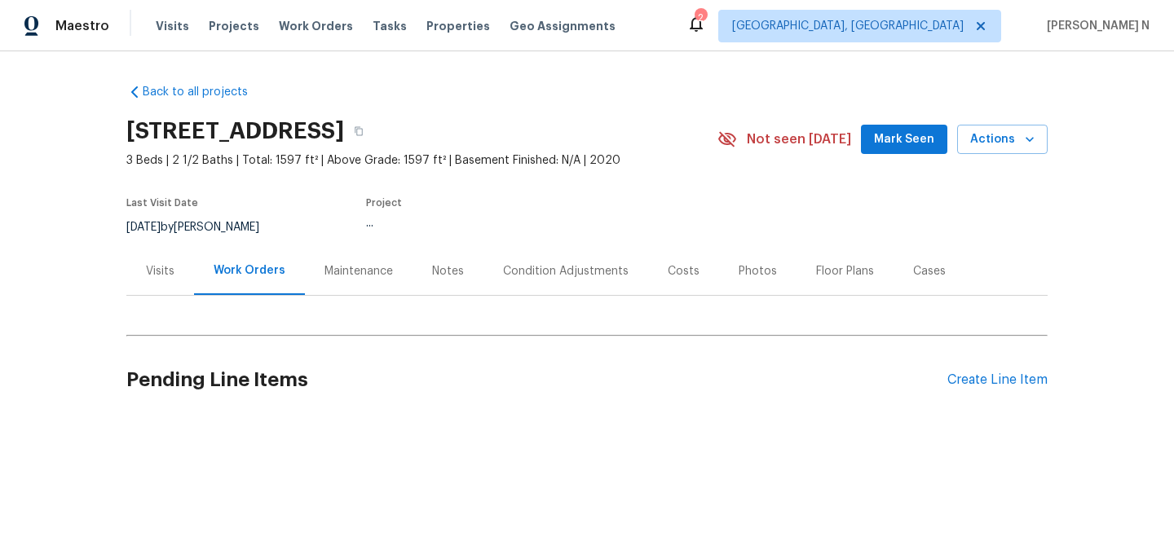
click at [361, 271] on div "Maintenance" at bounding box center [359, 271] width 68 height 16
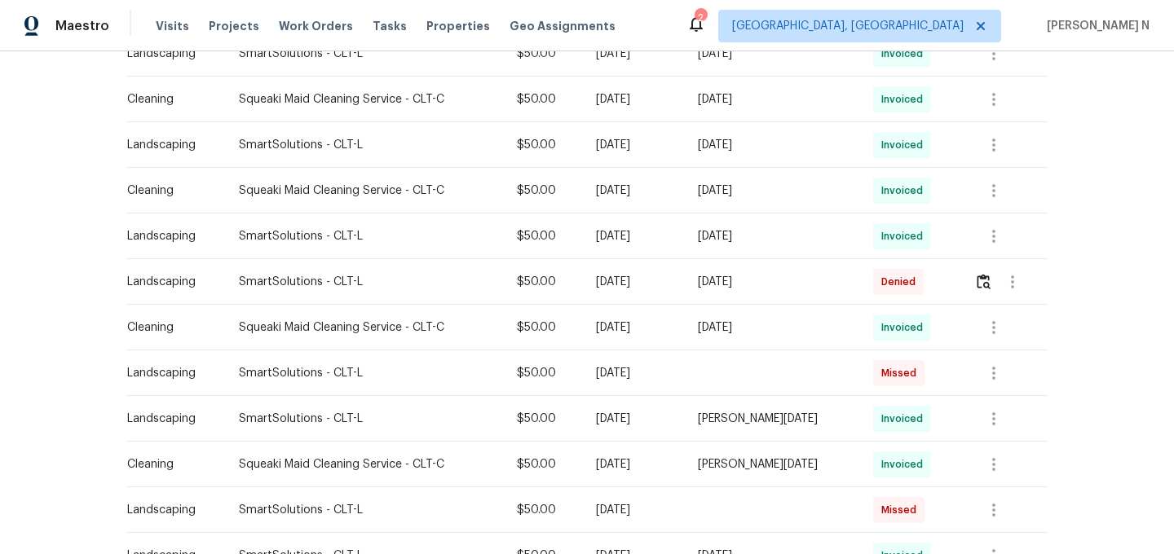
scroll to position [607, 0]
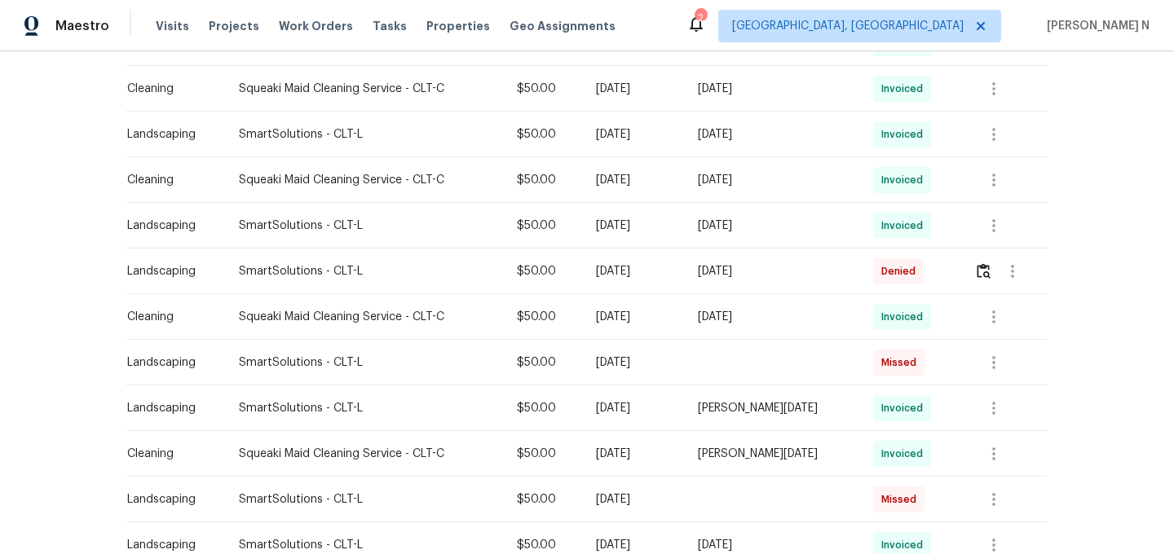
click at [975, 284] on td at bounding box center [1004, 272] width 86 height 46
click at [989, 278] on img "button" at bounding box center [984, 270] width 14 height 15
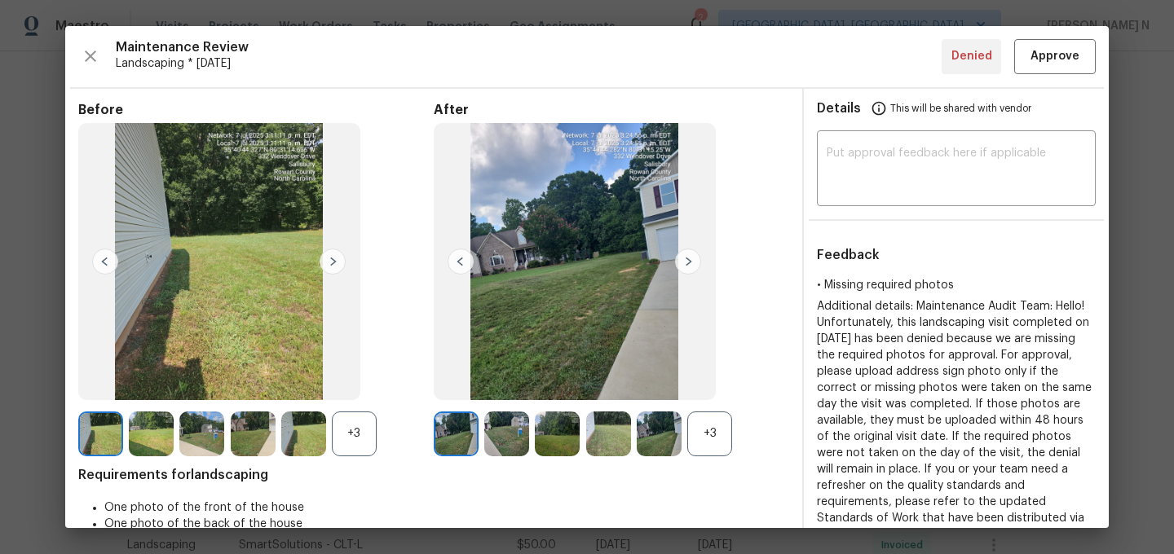
scroll to position [674, 0]
click at [704, 440] on div "+3" at bounding box center [709, 434] width 45 height 45
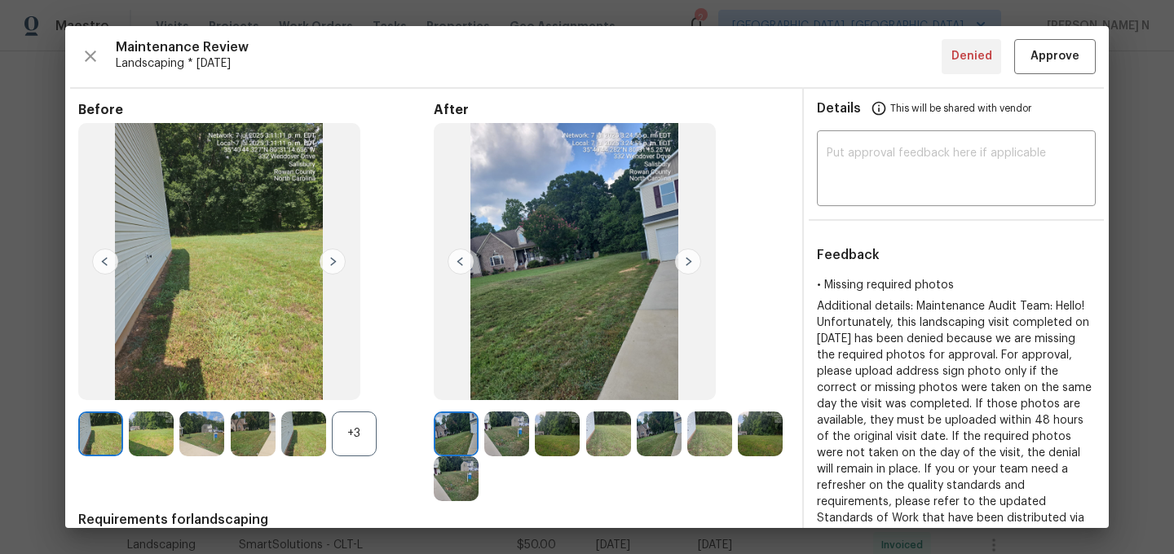
click at [356, 439] on div "+3" at bounding box center [354, 434] width 45 height 45
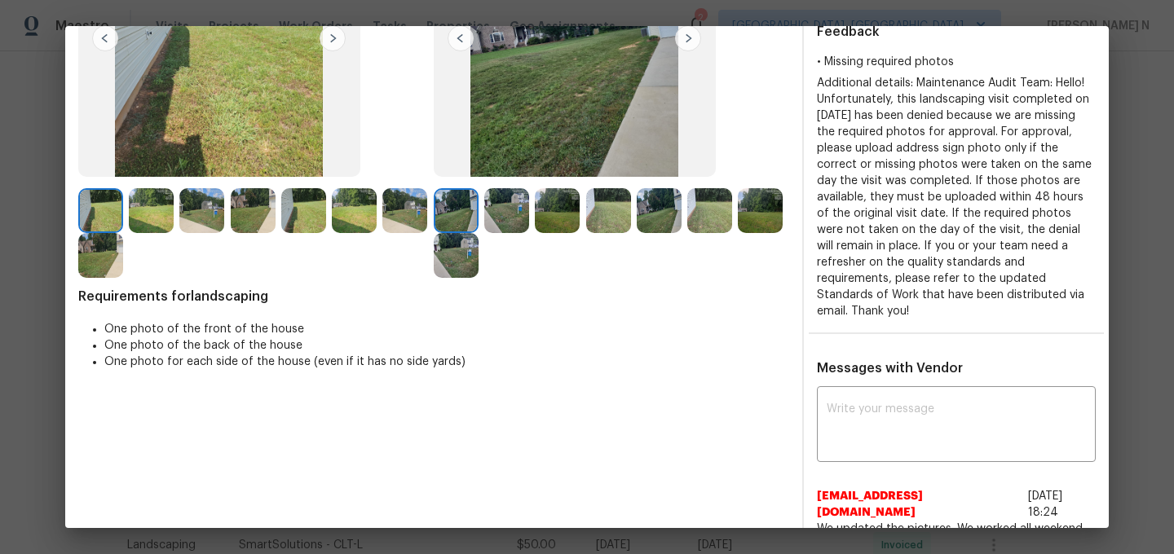
scroll to position [200, 0]
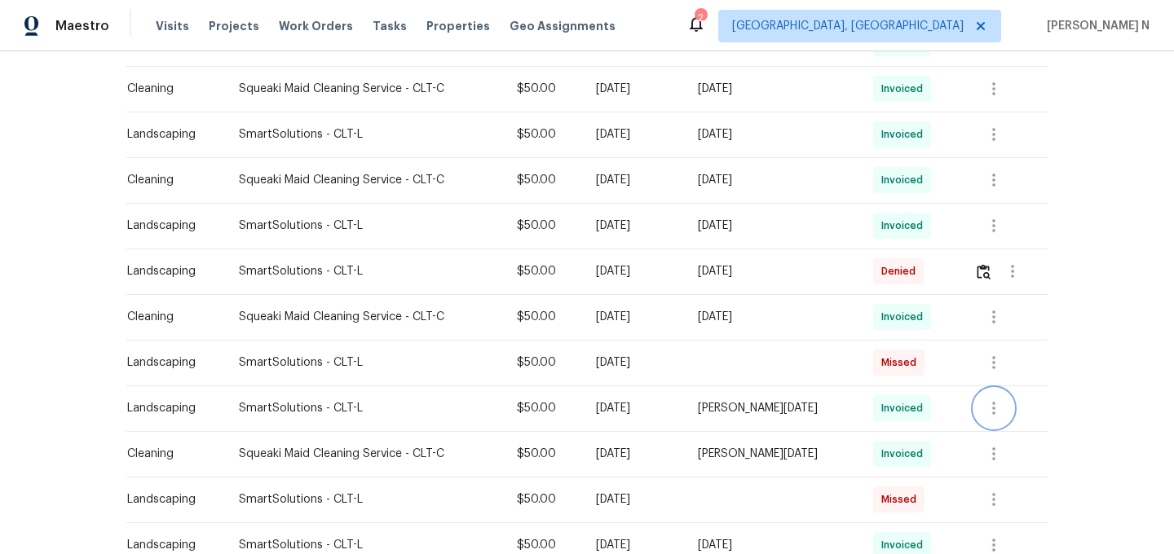
click at [988, 401] on icon "button" at bounding box center [994, 409] width 20 height 20
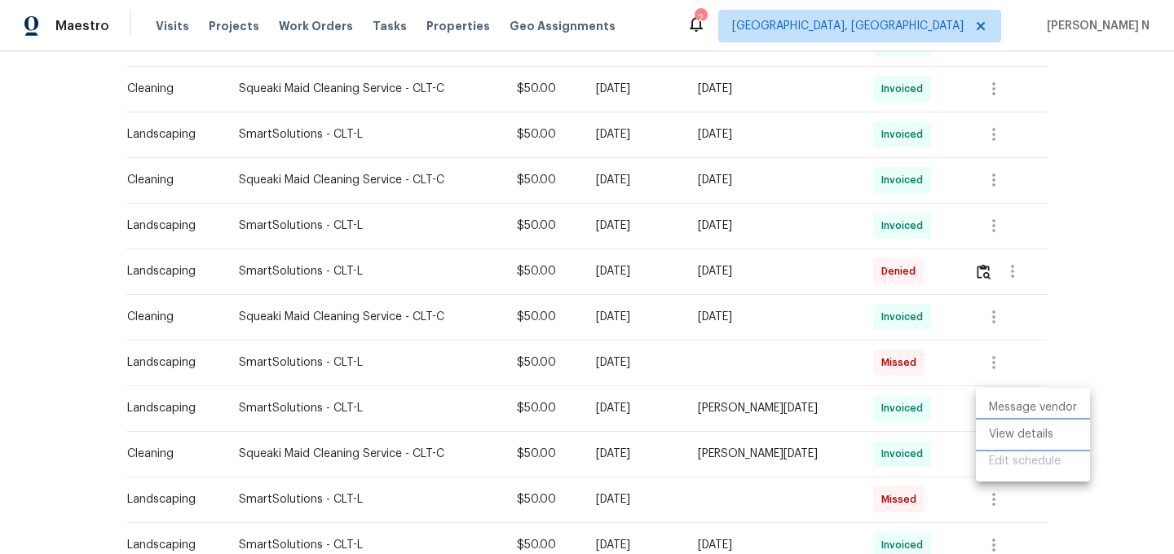
click at [1001, 424] on li "View details" at bounding box center [1033, 435] width 114 height 27
click at [947, 482] on div at bounding box center [587, 277] width 1174 height 554
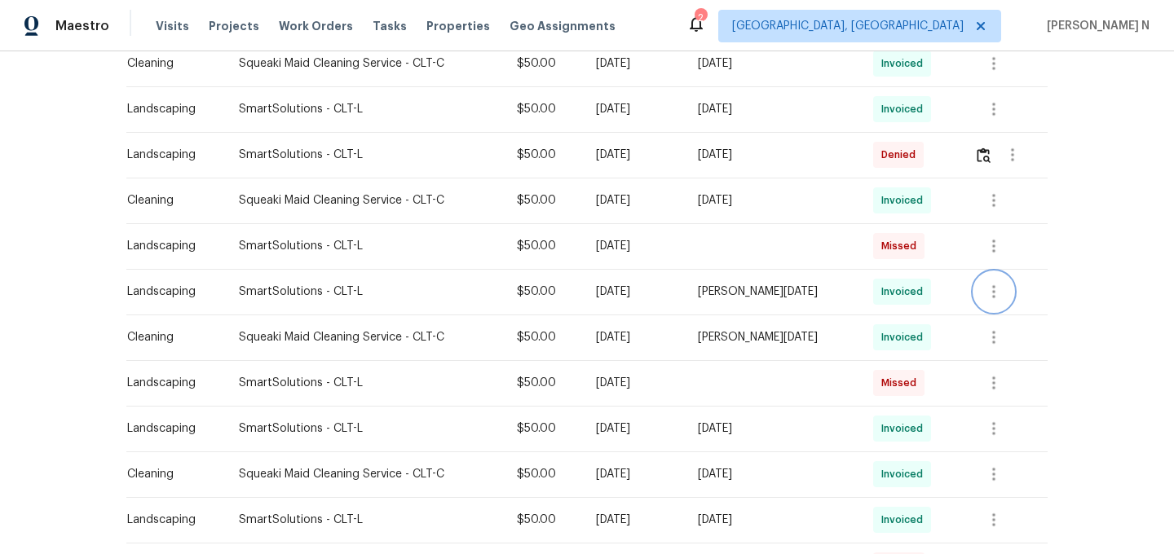
scroll to position [803, 0]
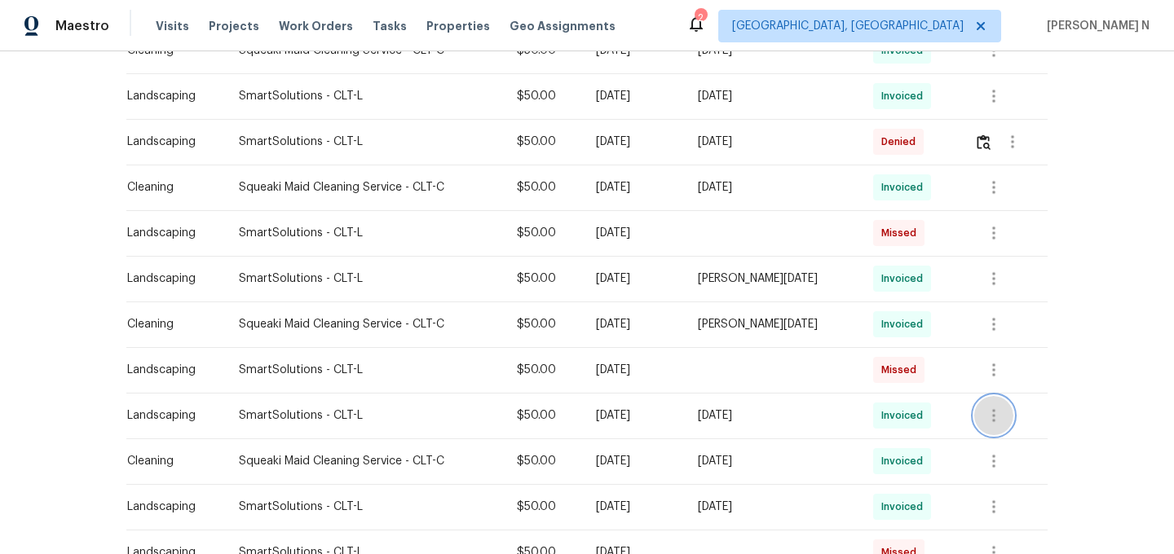
click at [1002, 400] on button "button" at bounding box center [993, 415] width 39 height 39
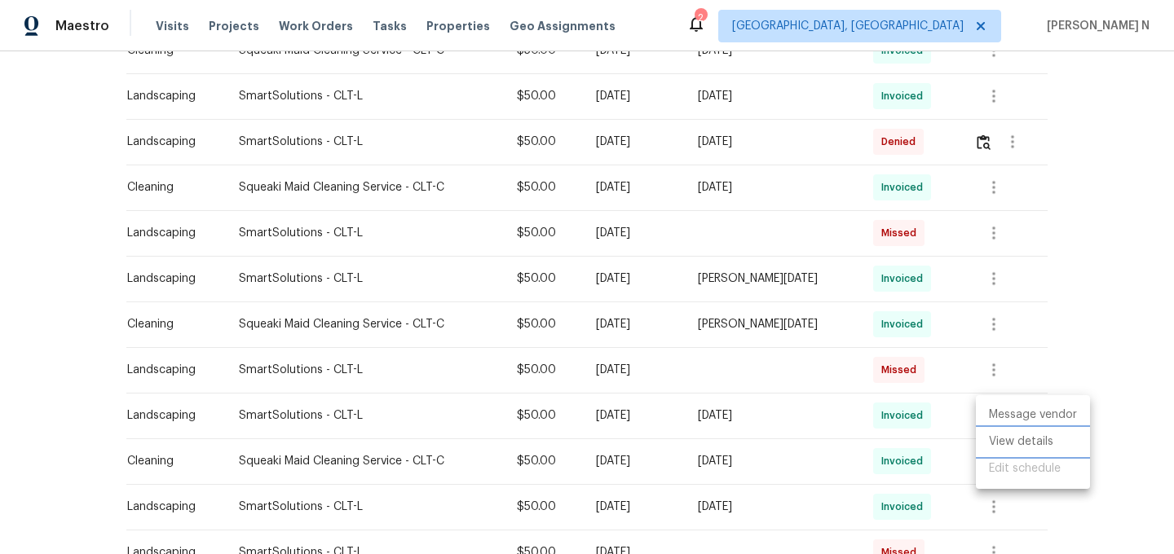
click at [1001, 441] on li "View details" at bounding box center [1033, 442] width 114 height 27
click at [926, 373] on div at bounding box center [587, 277] width 1174 height 554
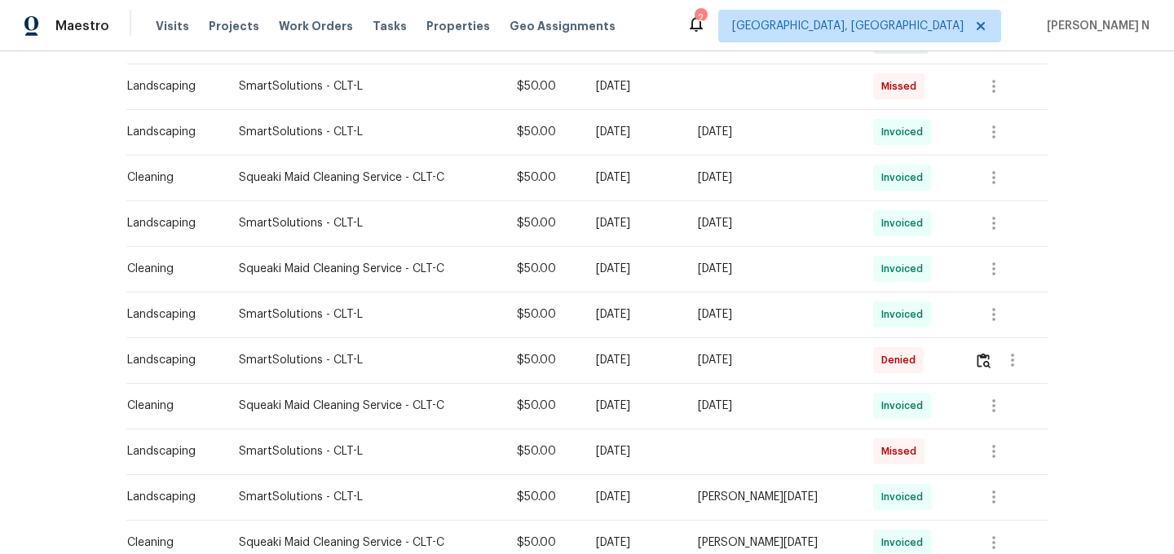
scroll to position [581, 0]
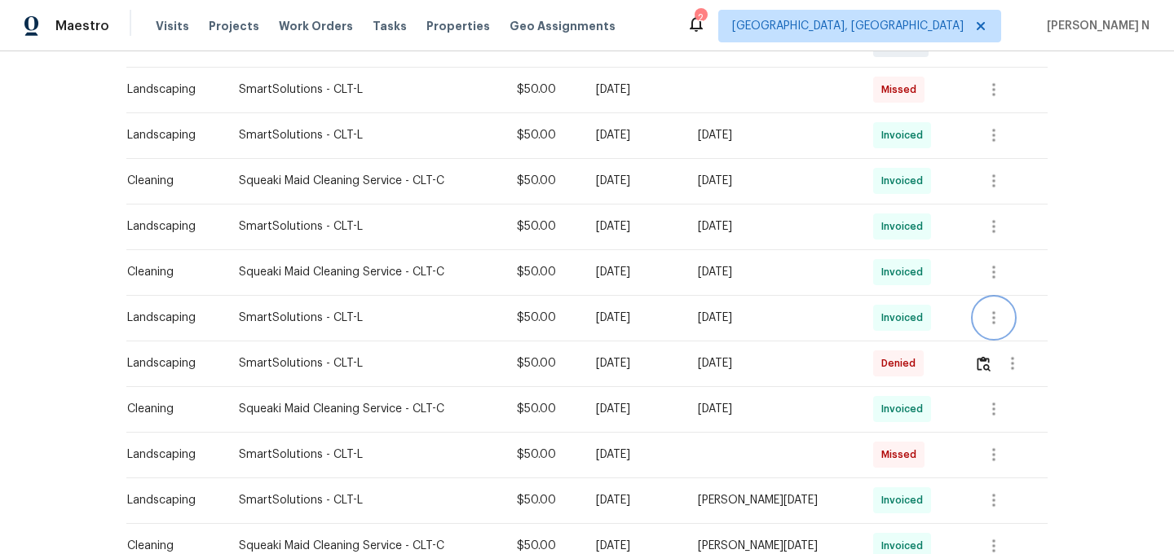
click at [987, 309] on icon "button" at bounding box center [994, 318] width 20 height 20
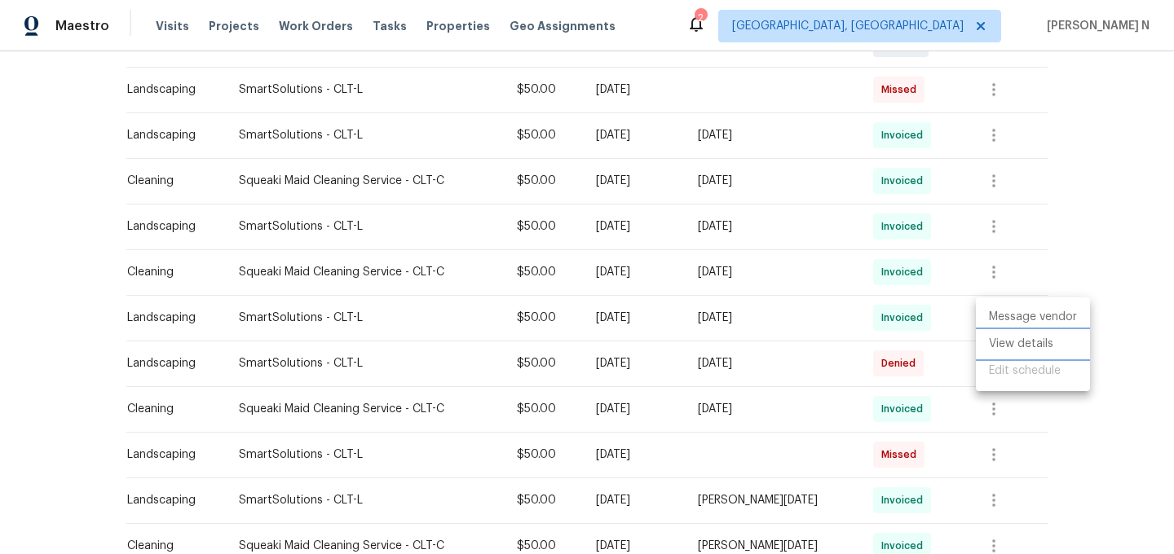
click at [1002, 333] on li "View details" at bounding box center [1033, 344] width 114 height 27
click at [936, 359] on div at bounding box center [587, 277] width 1174 height 554
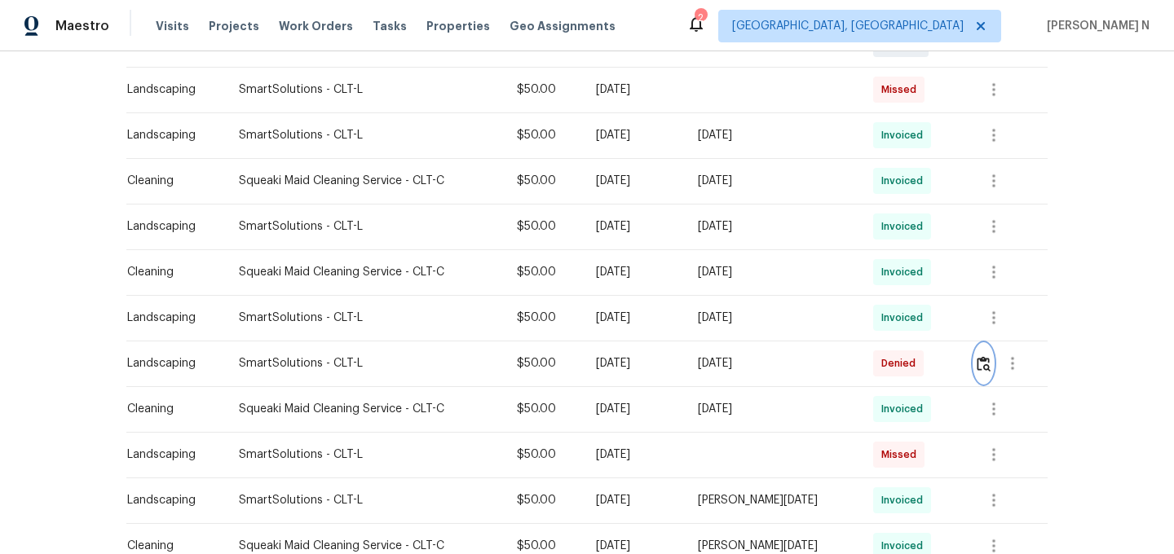
click at [993, 364] on button "button" at bounding box center [983, 363] width 19 height 39
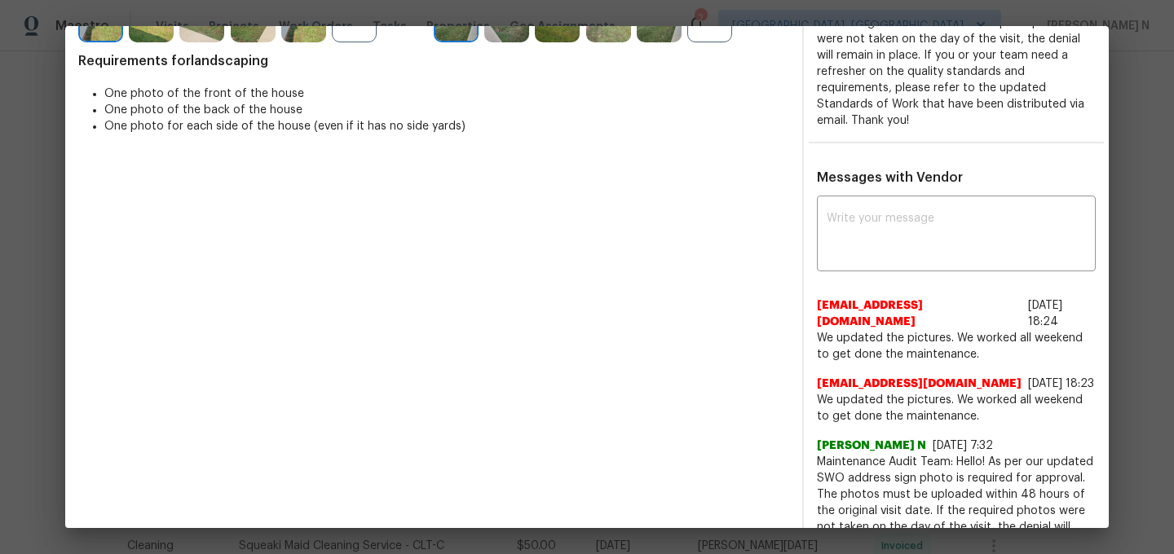
scroll to position [479, 0]
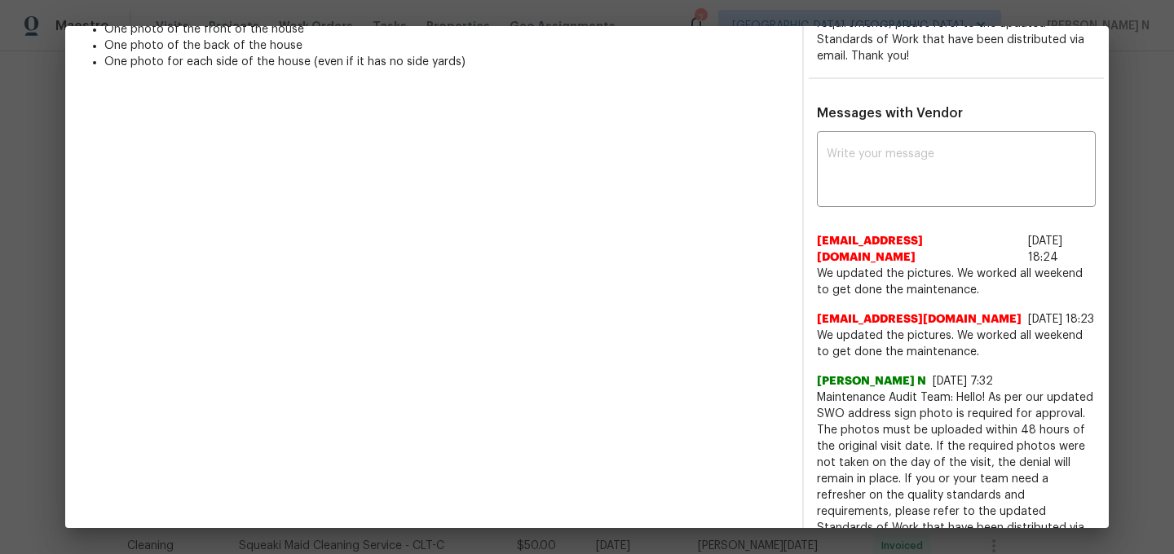
click at [849, 390] on span "Maintenance Audit Team: Hello! As per our updated SWO address sign photo is req…" at bounding box center [956, 471] width 279 height 163
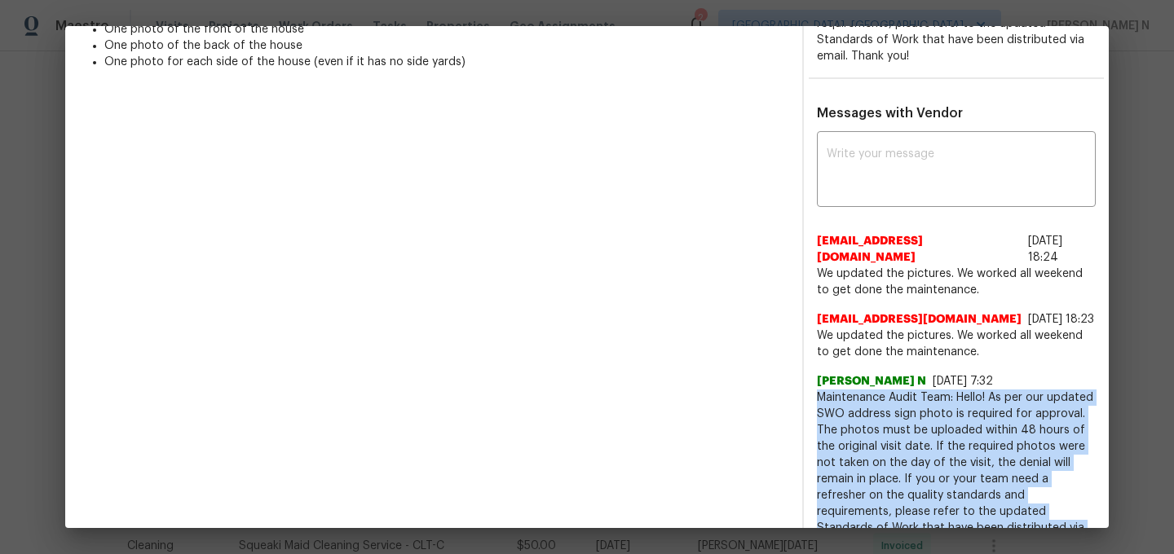
click at [849, 390] on span "Maintenance Audit Team: Hello! As per our updated SWO address sign photo is req…" at bounding box center [956, 471] width 279 height 163
copy span "Maintenance Audit Team: Hello! As per our updated SWO address sign photo is req…"
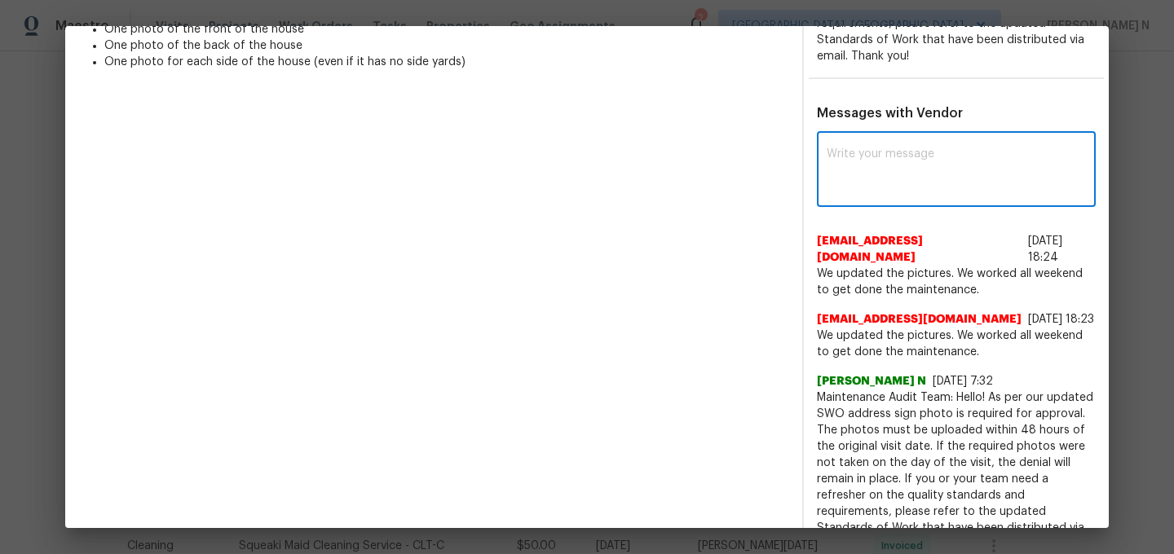
click at [869, 187] on textarea at bounding box center [956, 171] width 259 height 46
paste textarea "Maintenance Audit Team: Hello! As per our updated SWO address sign photo is req…"
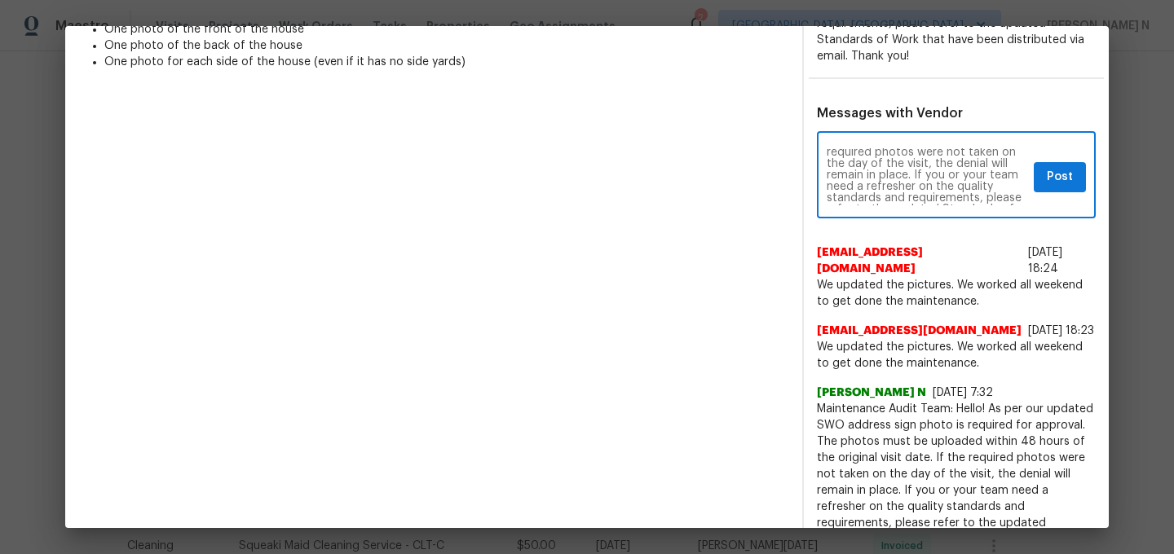
scroll to position [0, 0]
type textarea "Maintenance Audit Team: Hello! As per our updated SWO address sign photo is req…"
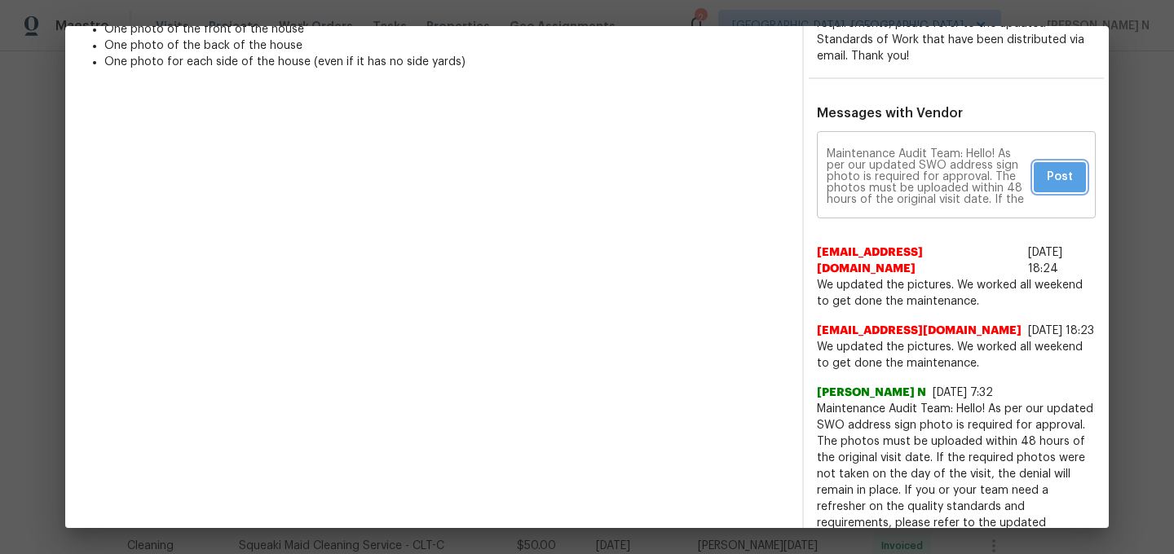
click at [1060, 190] on button "Post" at bounding box center [1060, 177] width 52 height 30
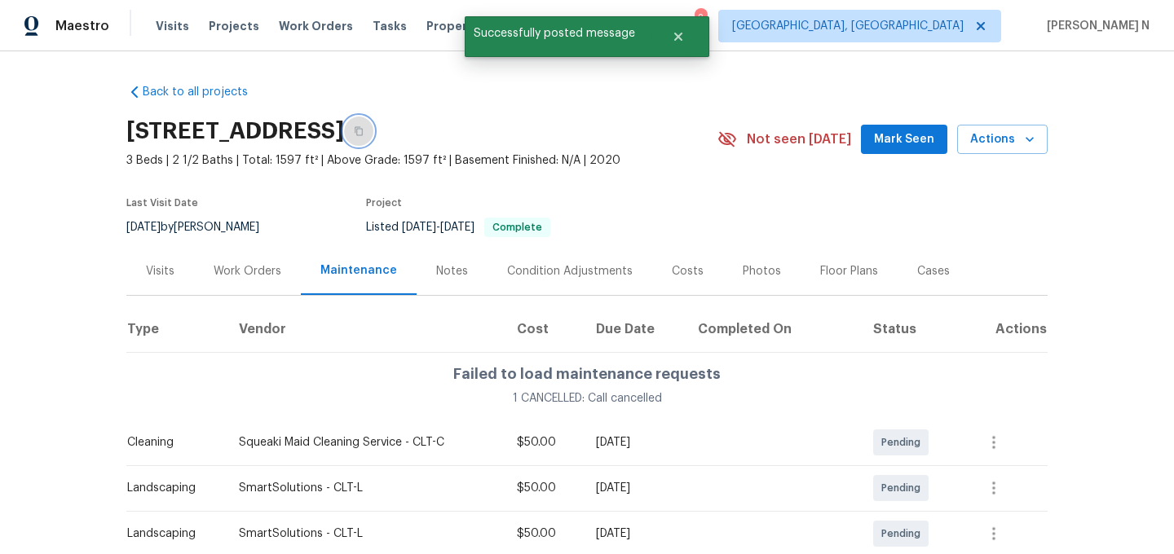
click at [373, 143] on button "button" at bounding box center [358, 131] width 29 height 29
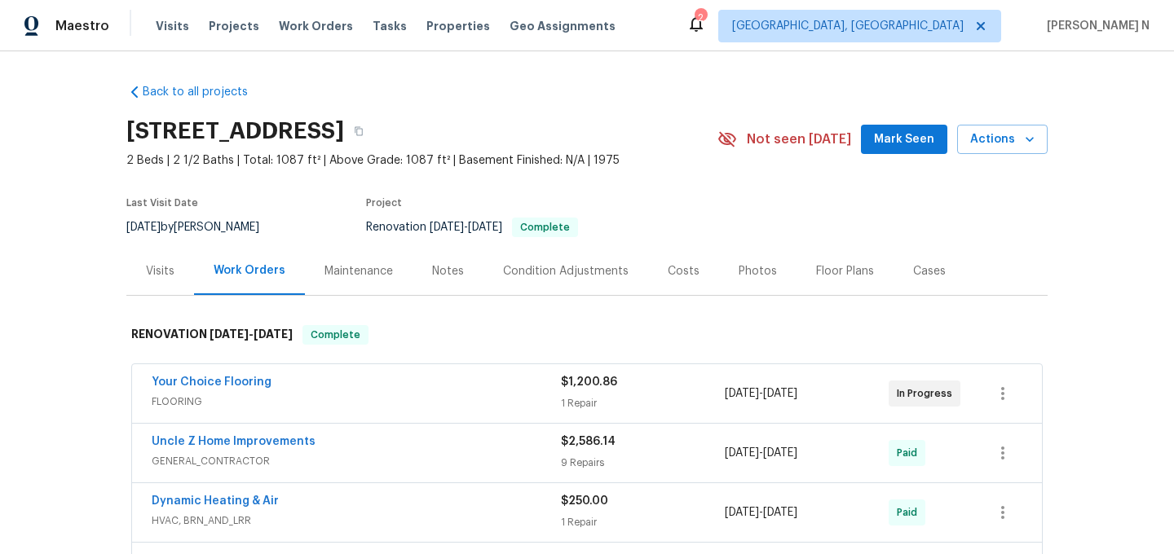
click at [346, 280] on div "Maintenance" at bounding box center [359, 271] width 108 height 48
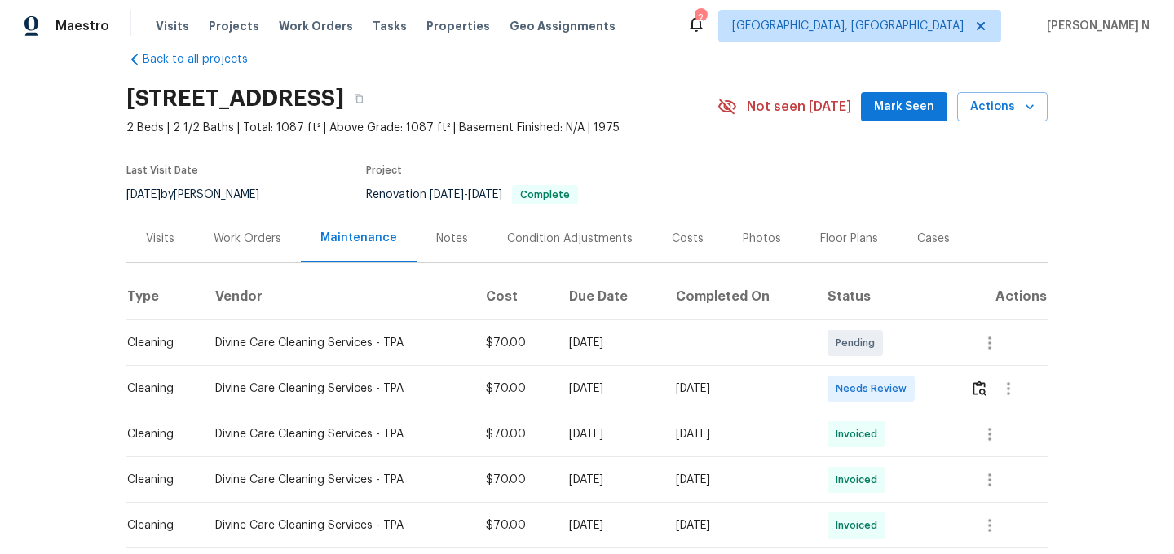
scroll to position [9, 0]
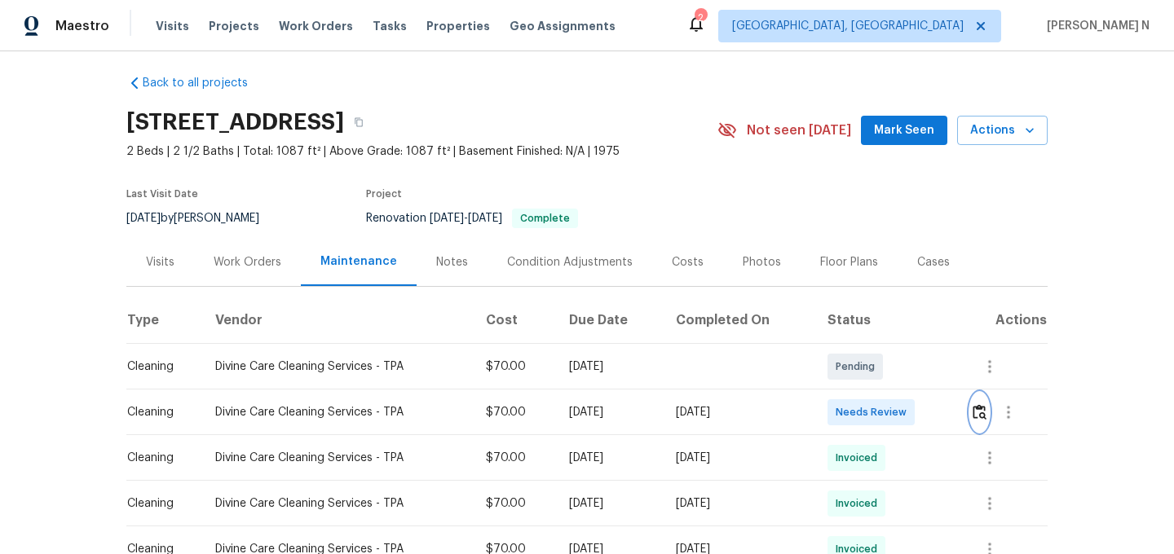
click at [977, 416] on img "button" at bounding box center [980, 411] width 14 height 15
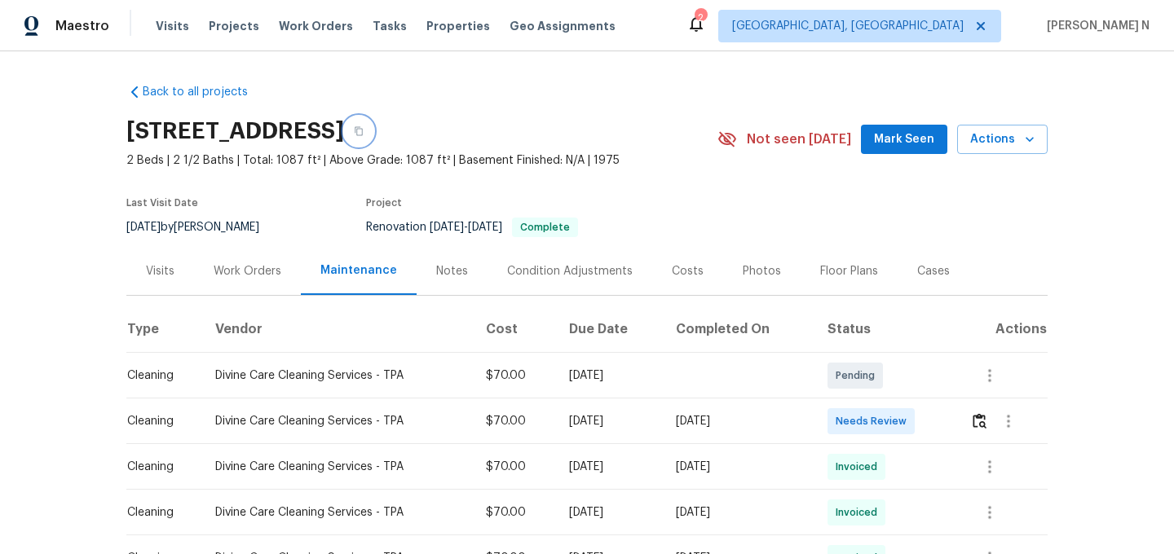
click at [373, 139] on button "button" at bounding box center [358, 131] width 29 height 29
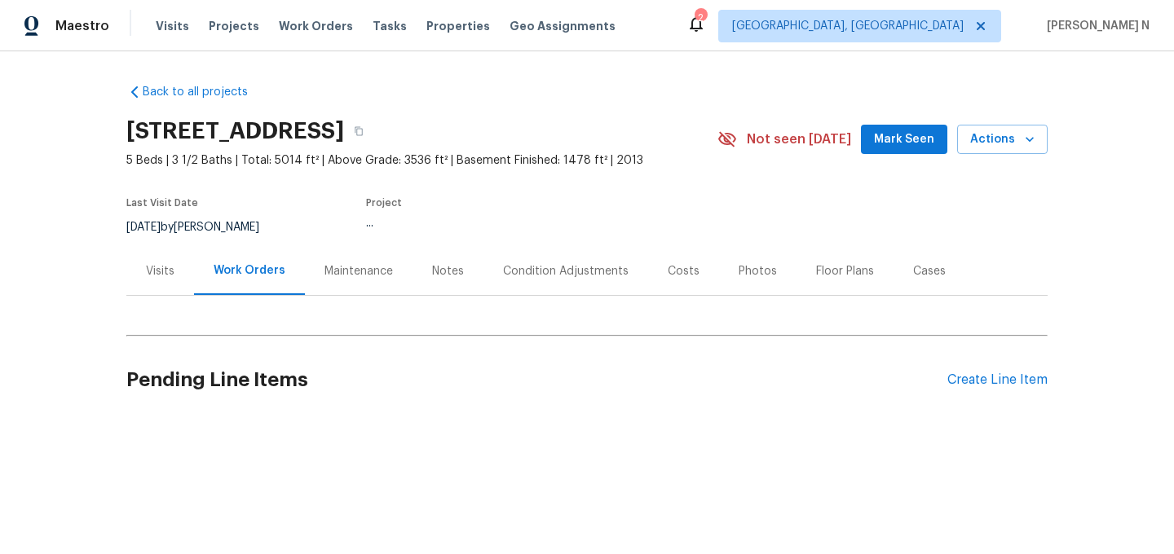
click at [373, 274] on div "Maintenance" at bounding box center [359, 271] width 68 height 16
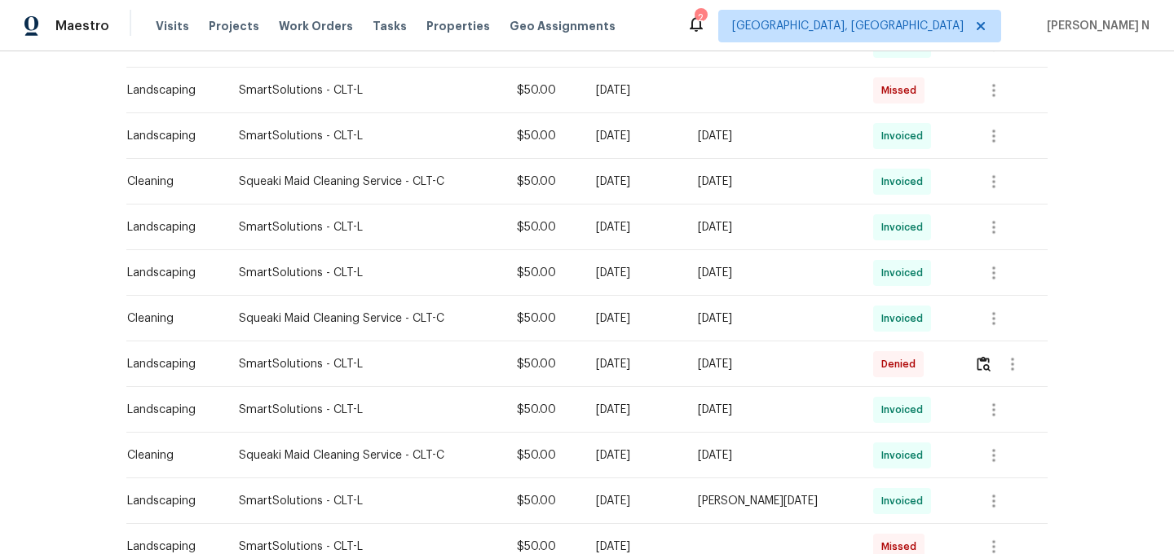
scroll to position [515, 0]
click at [982, 375] on button "button" at bounding box center [983, 363] width 19 height 39
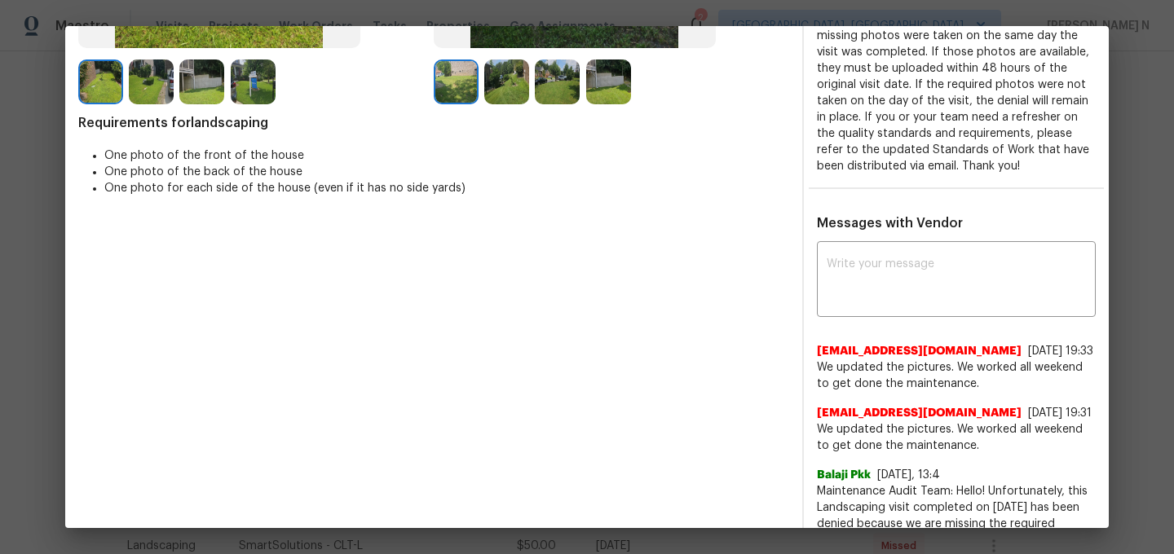
scroll to position [345, 0]
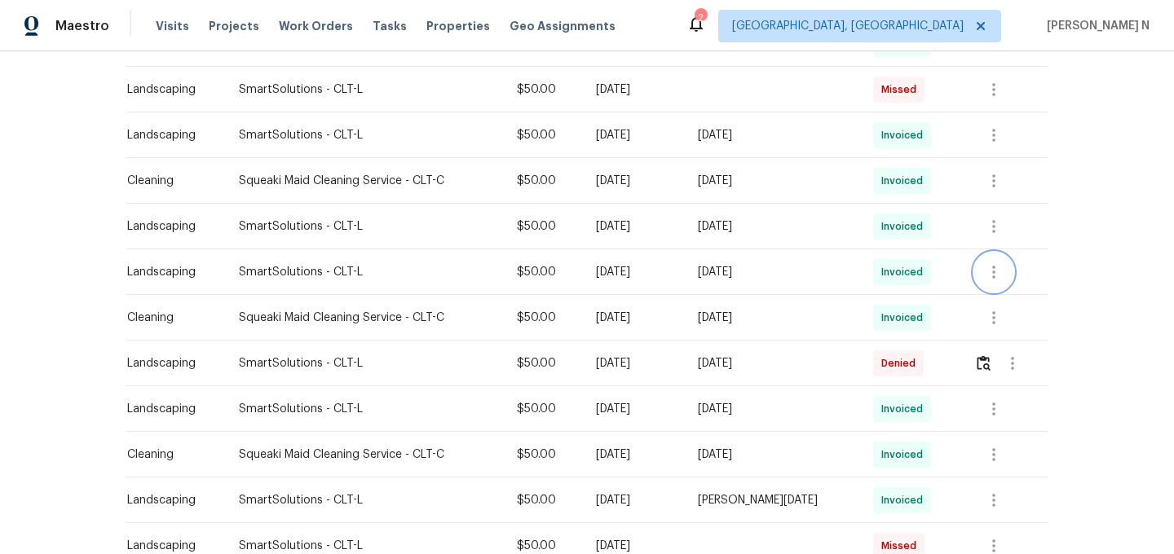
click at [1003, 281] on icon "button" at bounding box center [994, 273] width 20 height 20
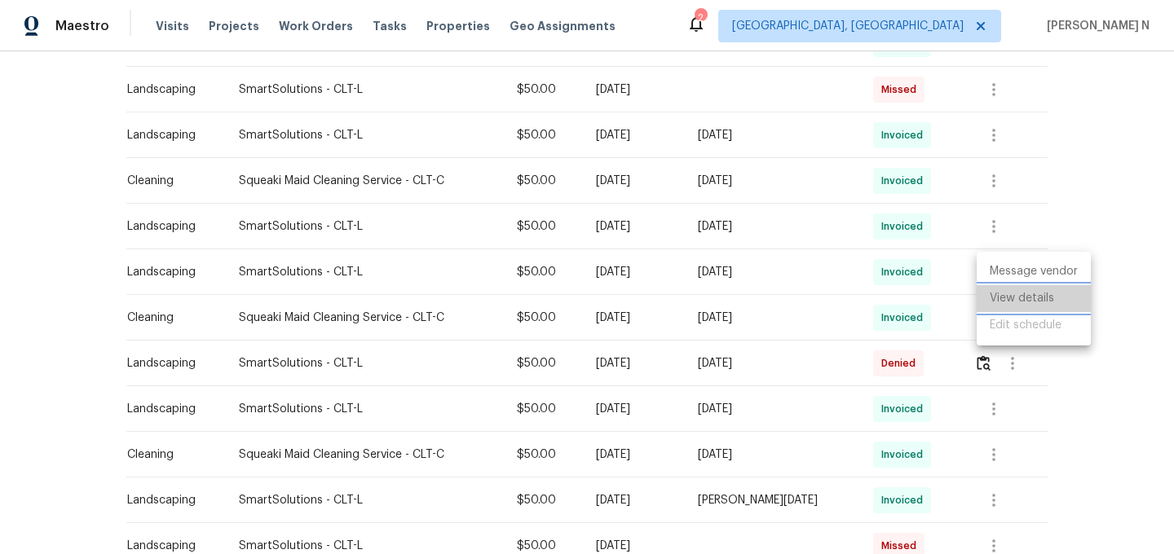
click at [999, 298] on li "View details" at bounding box center [1034, 298] width 114 height 27
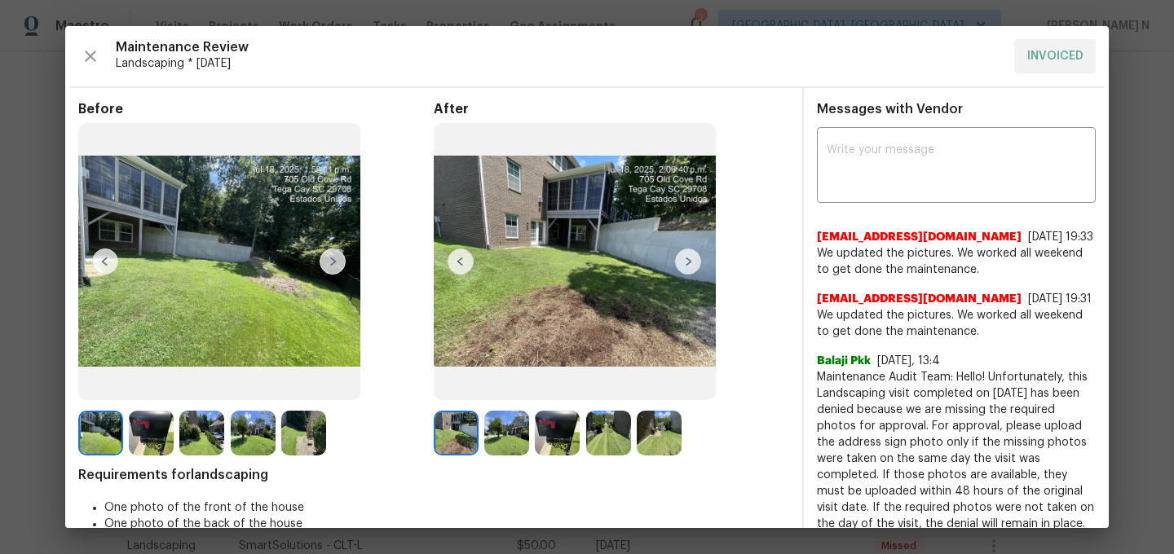
click at [153, 427] on img at bounding box center [151, 433] width 45 height 45
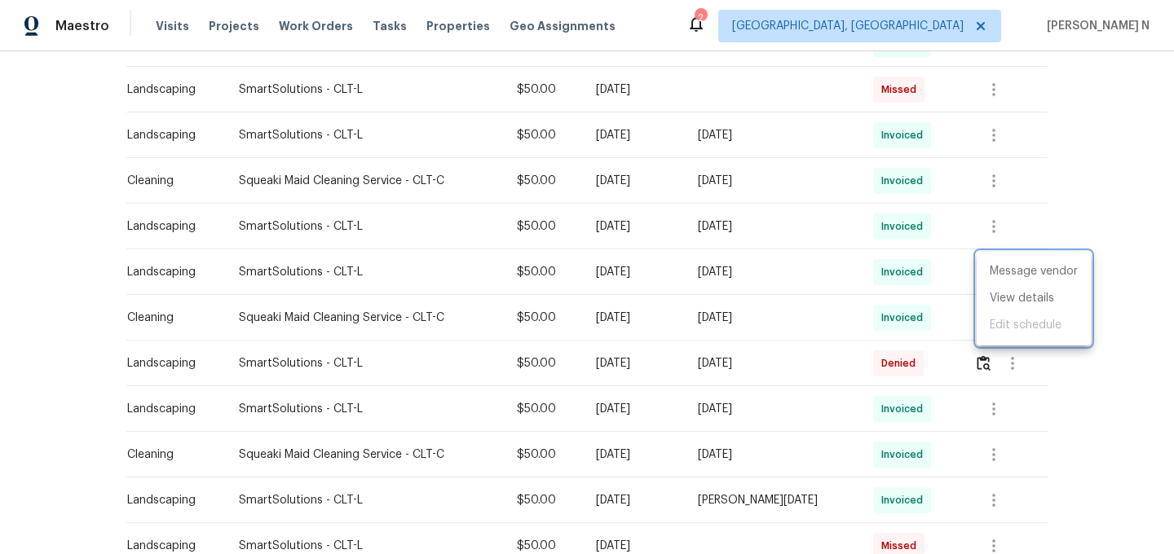
click at [983, 363] on div at bounding box center [587, 277] width 1174 height 554
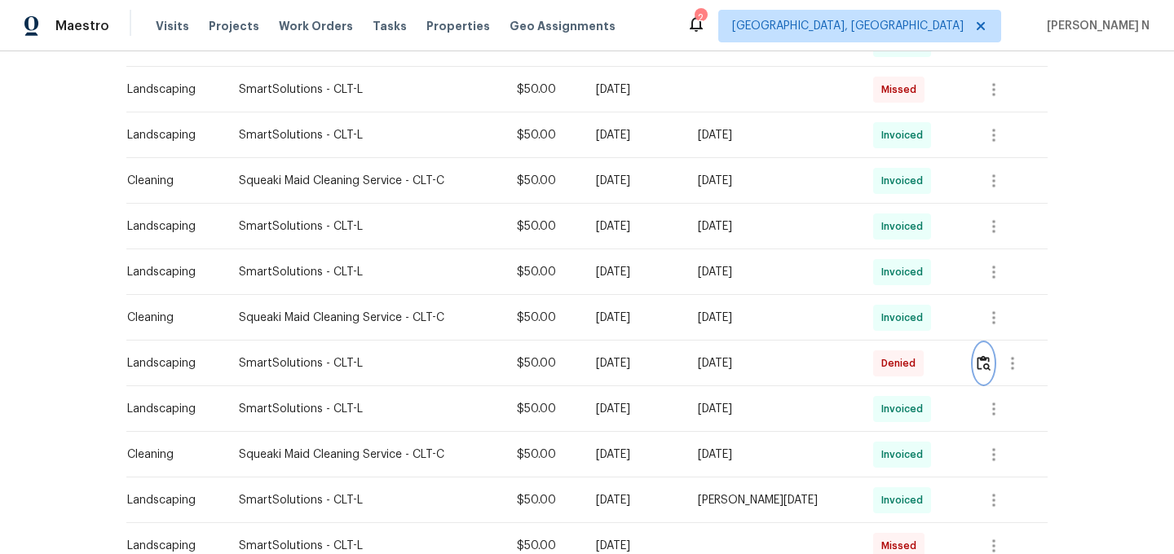
click at [983, 363] on img "button" at bounding box center [984, 363] width 14 height 15
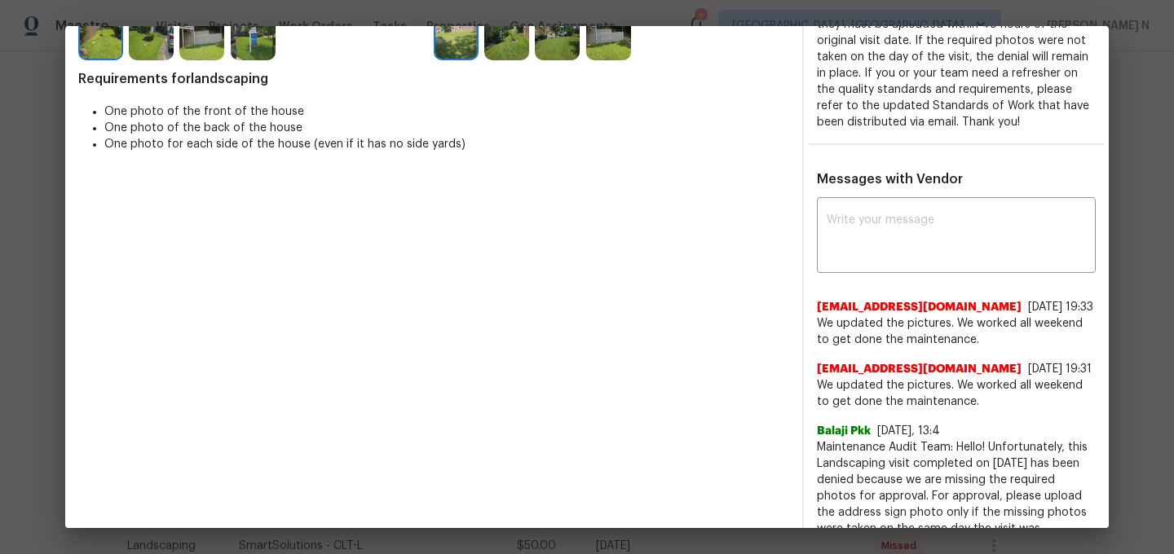
scroll to position [362, 0]
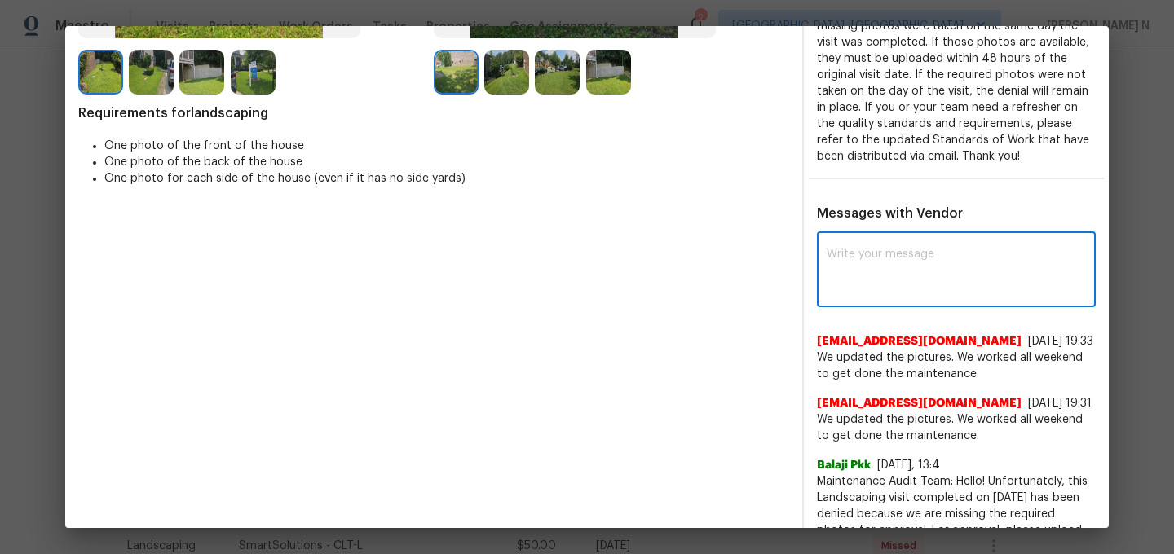
click at [896, 278] on textarea at bounding box center [956, 272] width 259 height 46
paste textarea "Maintenance Audit Team: Hello! As per our updated SWO address sign photo is req…"
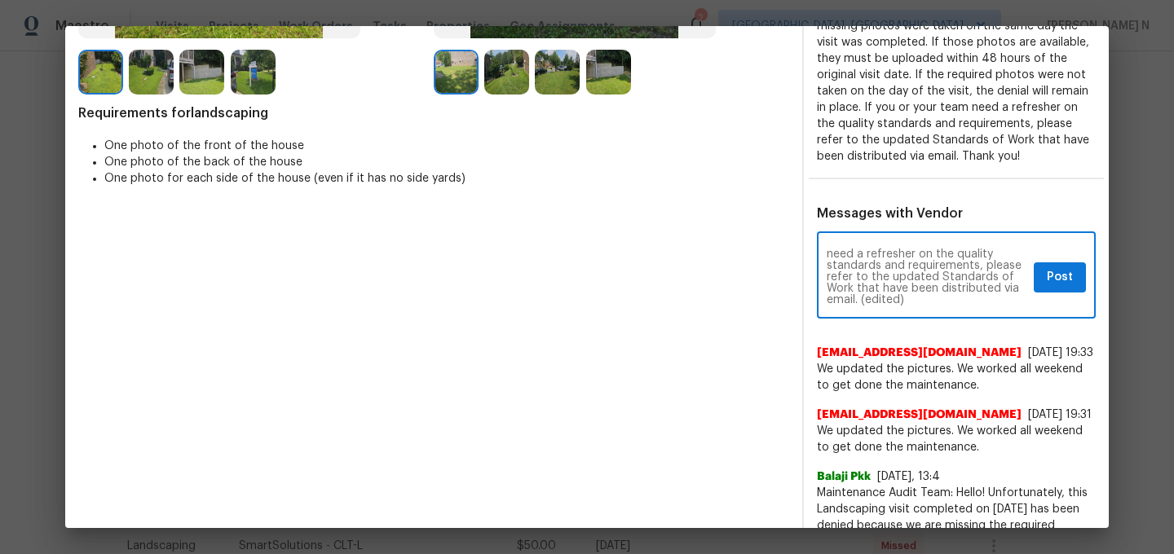
scroll to position [117, 0]
drag, startPoint x: 861, startPoint y: 292, endPoint x: 915, endPoint y: 289, distance: 53.9
click at [915, 289] on textarea "Maintenance Audit Team: Hello! As per our updated SWO address sign photo is req…" at bounding box center [927, 277] width 201 height 57
type textarea "Maintenance Audit Team: Hello! As per our updated SWO address sign photo is req…"
click at [1077, 293] on button "Post" at bounding box center [1060, 278] width 52 height 30
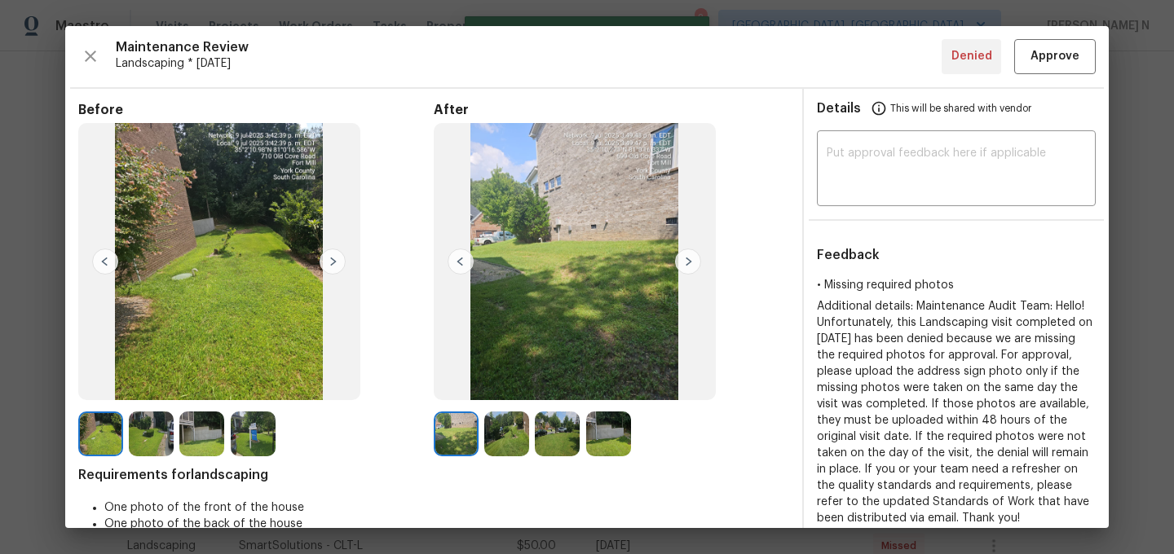
scroll to position [0, 0]
drag, startPoint x: 1049, startPoint y: 66, endPoint x: 1068, endPoint y: 165, distance: 100.6
click at [1068, 165] on div "Maintenance Review Landscaping * [DATE] Denied Approve Before After Requirement…" at bounding box center [587, 277] width 1044 height 502
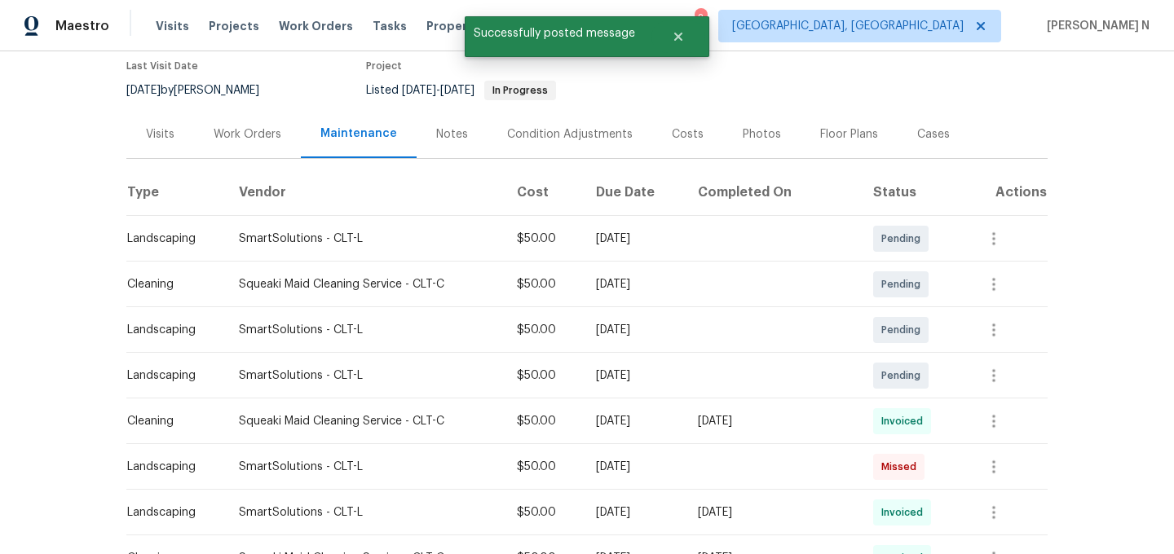
scroll to position [50, 0]
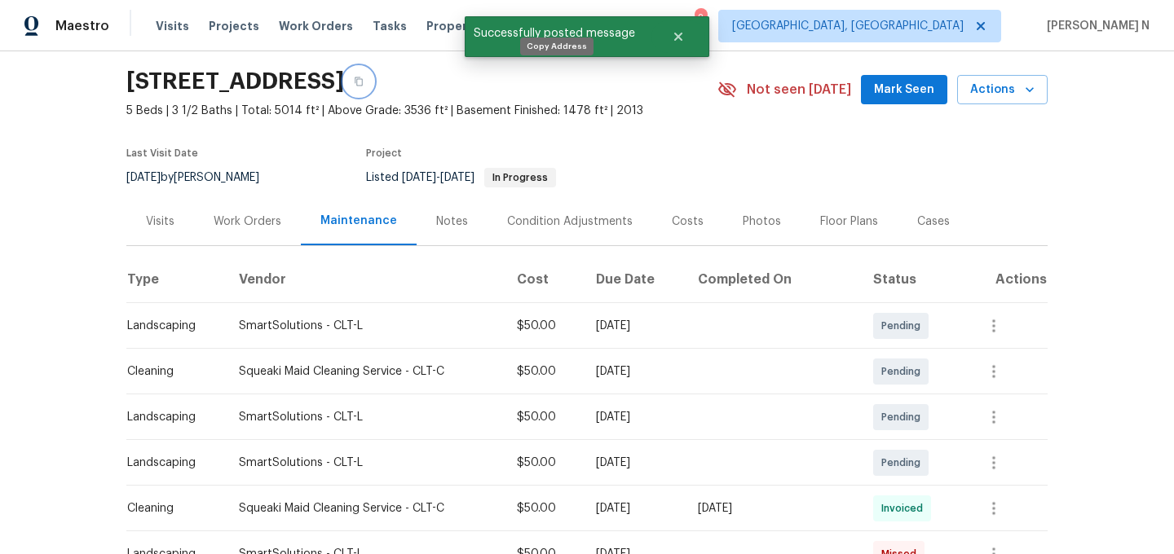
click at [373, 83] on button "button" at bounding box center [358, 81] width 29 height 29
